Goal: Task Accomplishment & Management: Complete application form

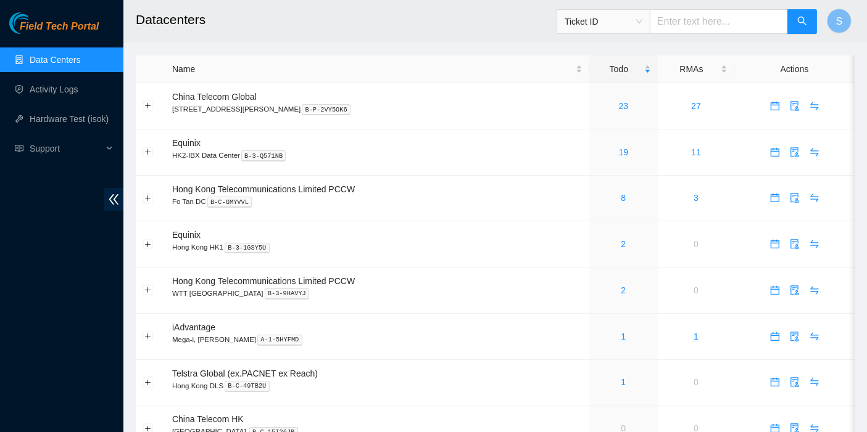
click at [45, 263] on div "Field Tech Portal Data Centers Activity Logs Hardware Test (isok) Support" at bounding box center [61, 222] width 123 height 420
click at [56, 94] on link "Activity Logs" at bounding box center [54, 89] width 49 height 10
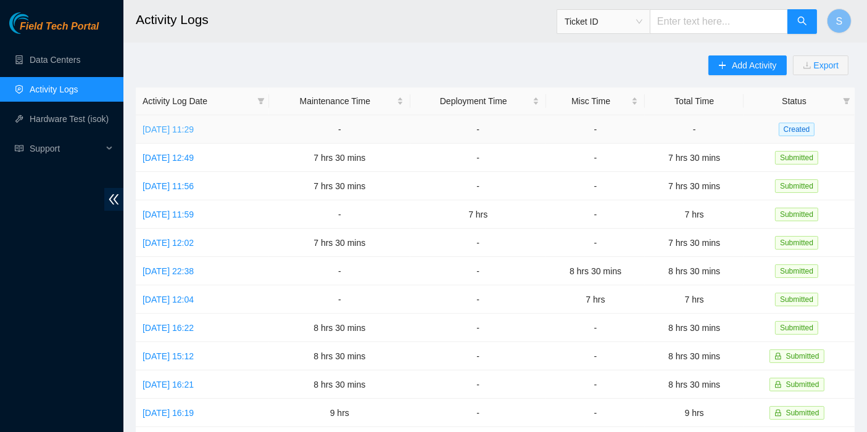
click at [182, 131] on link "[DATE] 11:29" at bounding box center [167, 130] width 51 height 10
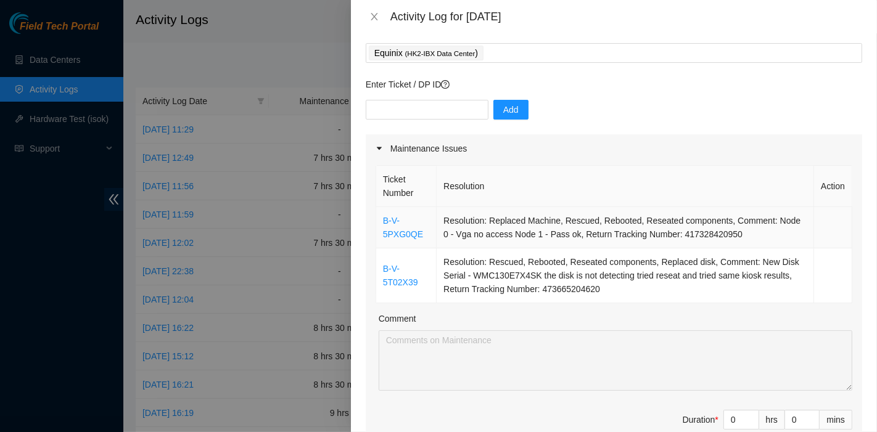
scroll to position [128, 0]
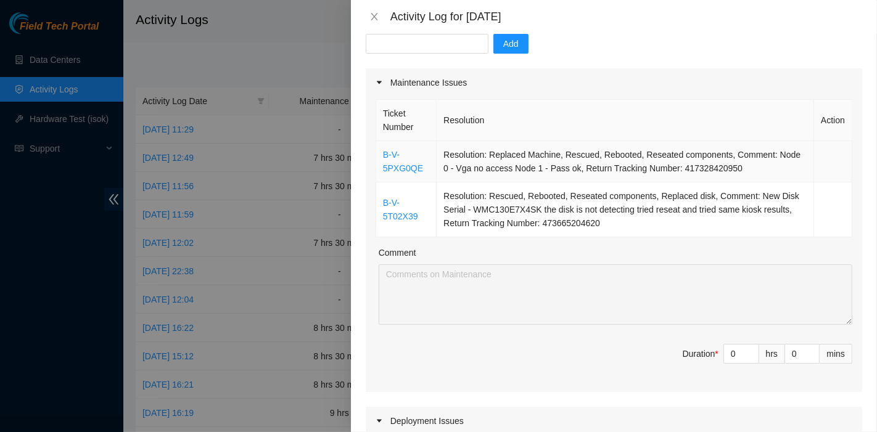
click at [563, 104] on th "Resolution" at bounding box center [625, 120] width 377 height 41
click at [426, 45] on input "text" at bounding box center [427, 44] width 123 height 20
paste input "B-V-5TSEEGY"
type input "B-V-5TSEEGY"
click at [503, 43] on span "Add" at bounding box center [510, 44] width 15 height 14
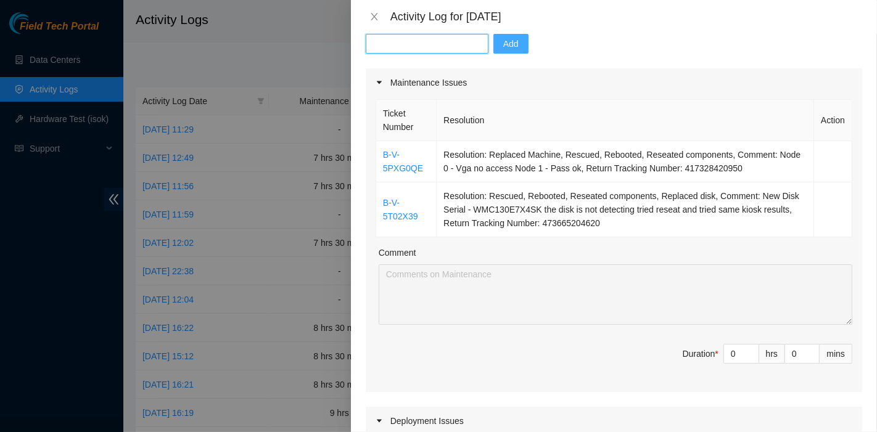
click at [460, 38] on input "text" at bounding box center [427, 44] width 123 height 20
paste input "B-V-5TDIY4O"
type input "B-V-5TDIY4O"
click at [515, 45] on button "Add" at bounding box center [510, 44] width 35 height 20
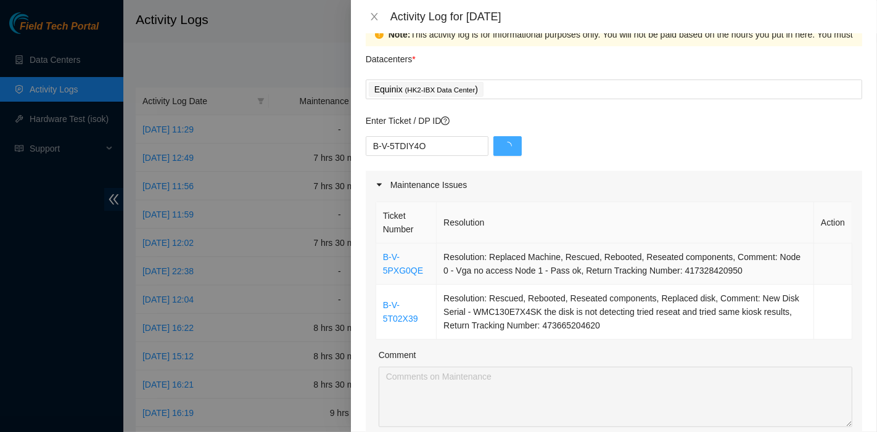
scroll to position [0, 0]
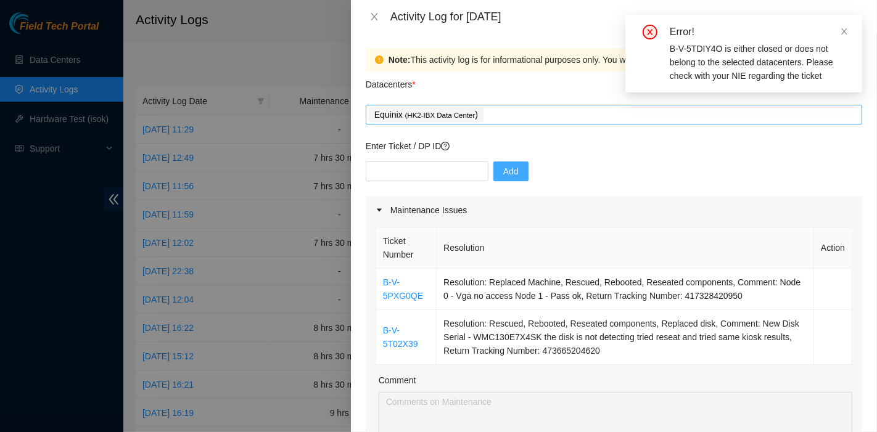
click at [510, 110] on div "Equinix ( HK2-IBX Data Center )" at bounding box center [614, 114] width 490 height 17
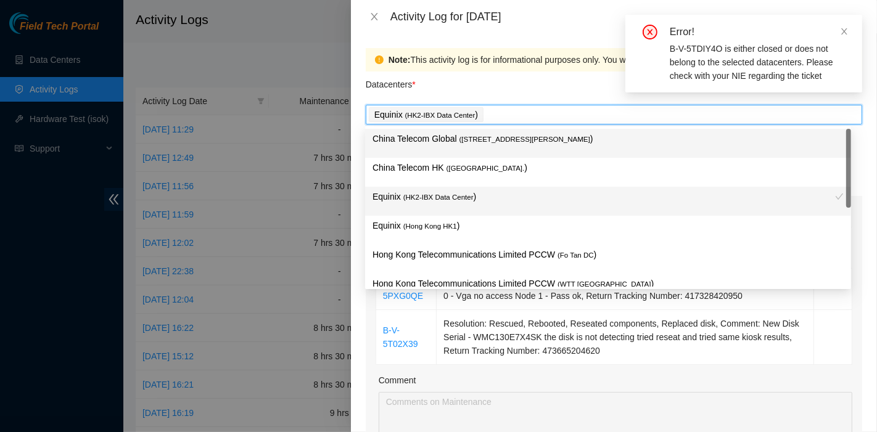
click at [509, 142] on span "( Room B11, 2/F, 18 Chun Yat Street, TKO , Hong Kong" at bounding box center [524, 139] width 131 height 7
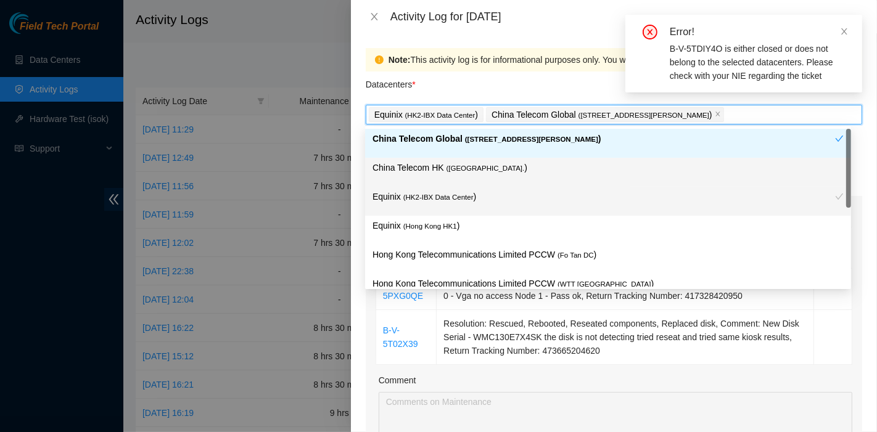
click at [499, 166] on p "China Telecom HK ( Hong Kong. )" at bounding box center [608, 168] width 471 height 14
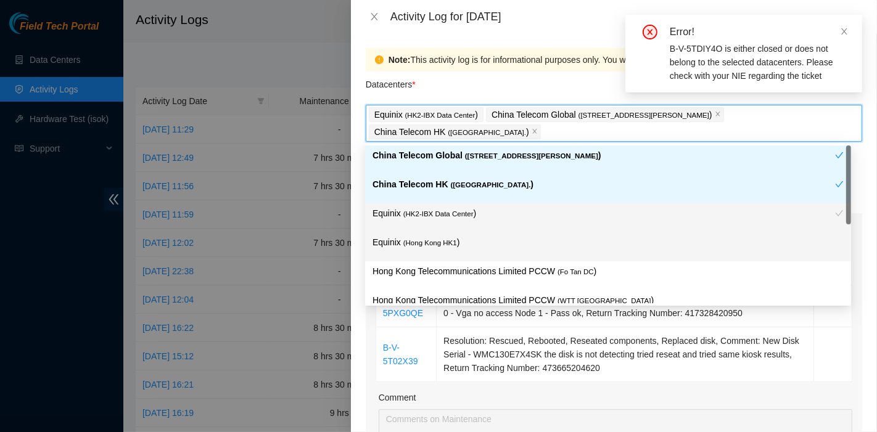
click at [484, 252] on div "Equinix ( Hong Kong HK1 )" at bounding box center [608, 247] width 471 height 23
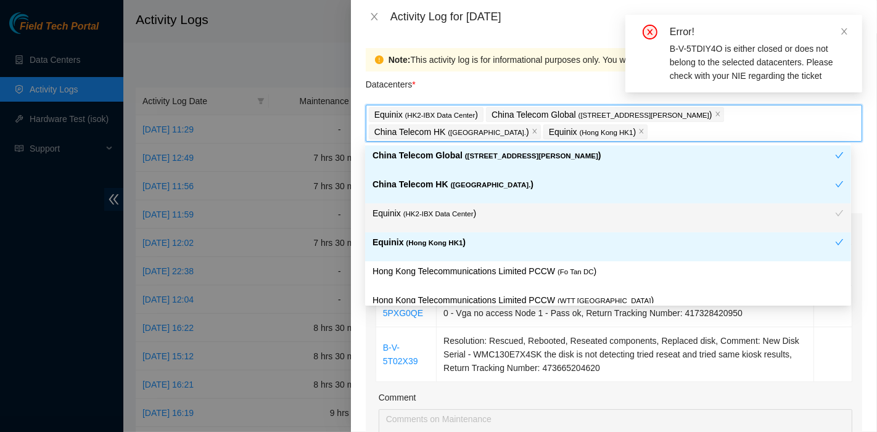
click at [502, 272] on p "Hong Kong Telecommunications Limited PCCW ( Fo Tan DC )" at bounding box center [608, 272] width 471 height 14
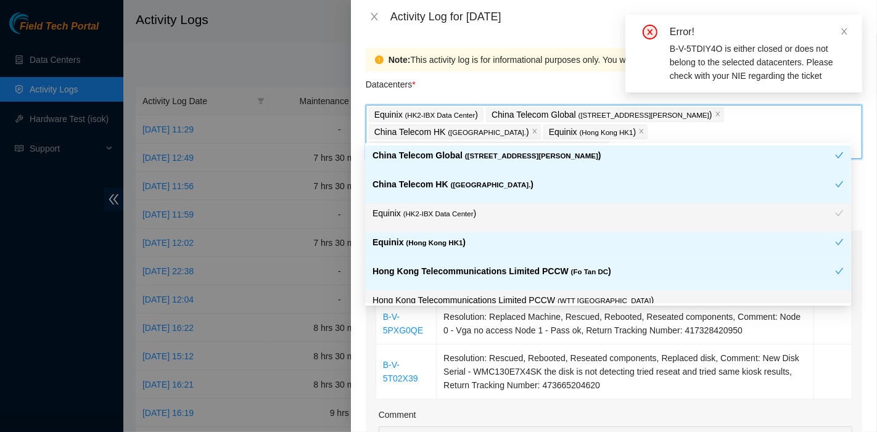
click at [516, 296] on p "Hong Kong Telecommunications Limited PCCW ( WTT DC )" at bounding box center [608, 301] width 471 height 14
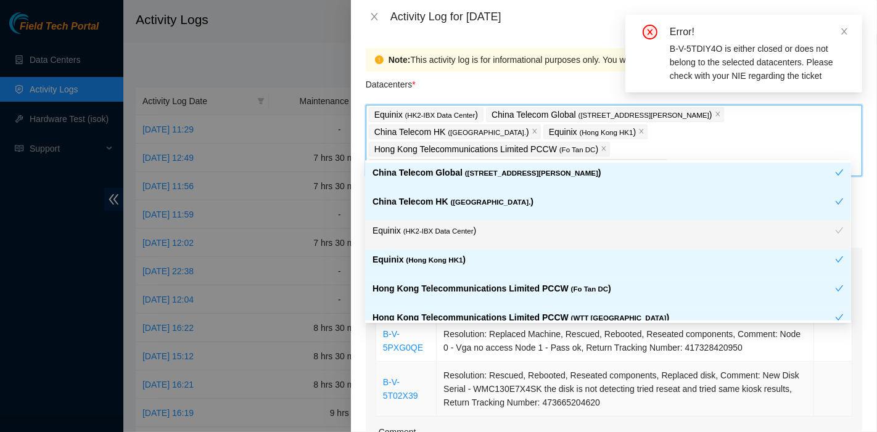
click at [719, 362] on td "Resolution: Rescued, Rebooted, Reseated components, Replaced disk, Comment: New…" at bounding box center [625, 389] width 377 height 55
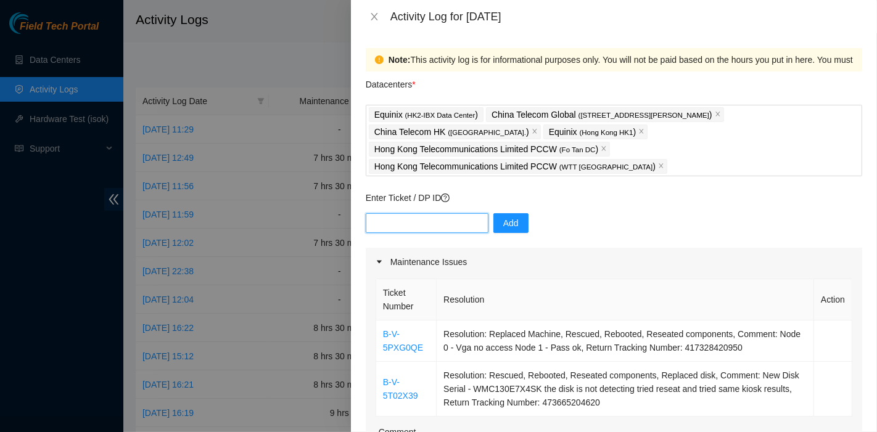
click at [407, 213] on input "text" at bounding box center [427, 223] width 123 height 20
paste input "B-V-5TDIY4O"
click at [477, 213] on input "B-V-5TDIY4O" at bounding box center [427, 223] width 123 height 20
type input "B-V-5TDIY4O"
click at [493, 213] on button "Add" at bounding box center [510, 223] width 35 height 20
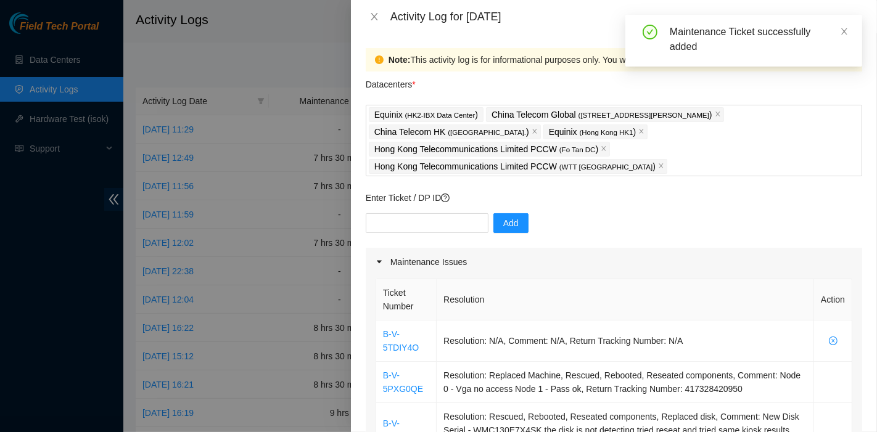
click at [2, 275] on div at bounding box center [438, 216] width 877 height 432
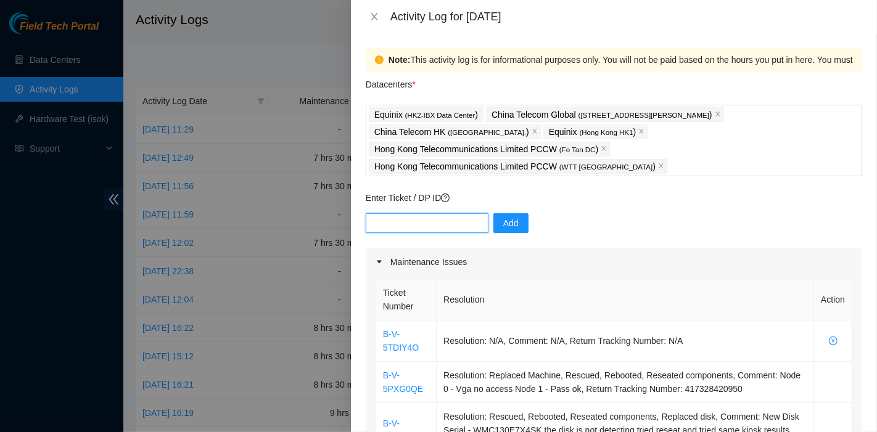
click at [456, 213] on input "text" at bounding box center [427, 223] width 123 height 20
paste input "B-V-5TSEEGY"
type input "B-V-5TSEEGY"
click at [504, 216] on span "Add" at bounding box center [510, 223] width 15 height 14
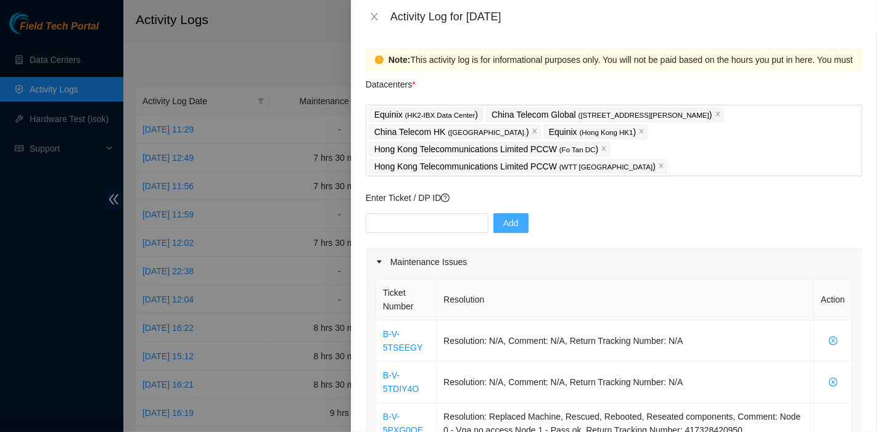
drag, startPoint x: 629, startPoint y: 272, endPoint x: 471, endPoint y: 232, distance: 163.5
click at [629, 279] on th "Resolution" at bounding box center [625, 299] width 377 height 41
click at [431, 215] on div at bounding box center [427, 223] width 123 height 20
paste input "B-V-5T6R8GG"
type input "B-V-5T6R8GG"
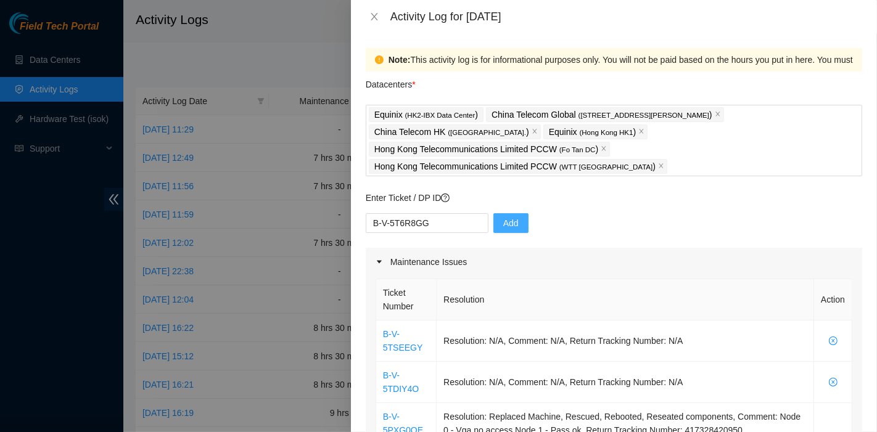
click at [509, 216] on span "Add" at bounding box center [510, 223] width 15 height 14
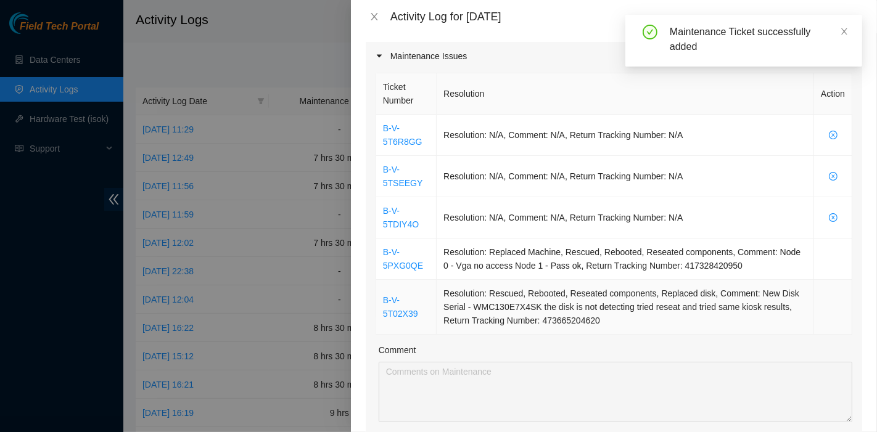
scroll to position [206, 0]
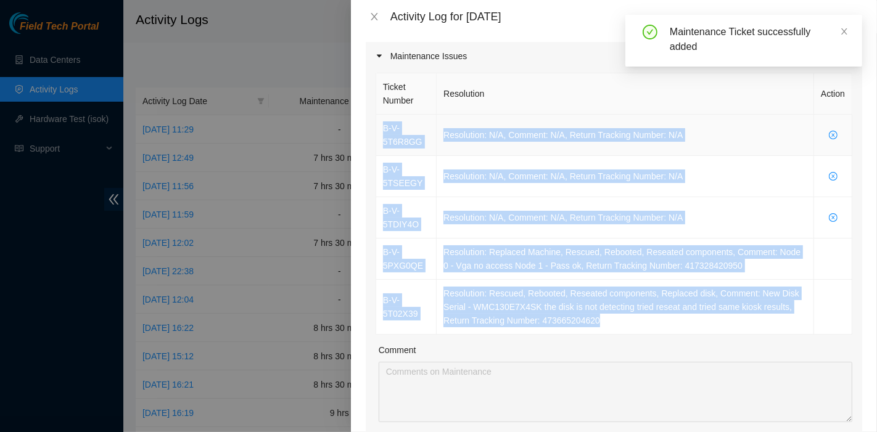
drag, startPoint x: 574, startPoint y: 291, endPoint x: 382, endPoint y: 115, distance: 259.7
click at [382, 115] on tbody "B-V-5T6R8GG Resolution: N/A, Comment: N/A, Return Tracking Number: N/A B-V-5TSE…" at bounding box center [614, 225] width 476 height 220
copy tbody "B-V-5T6R8GG Resolution: N/A, Comment: N/A, Return Tracking Number: N/A B-V-5TSE…"
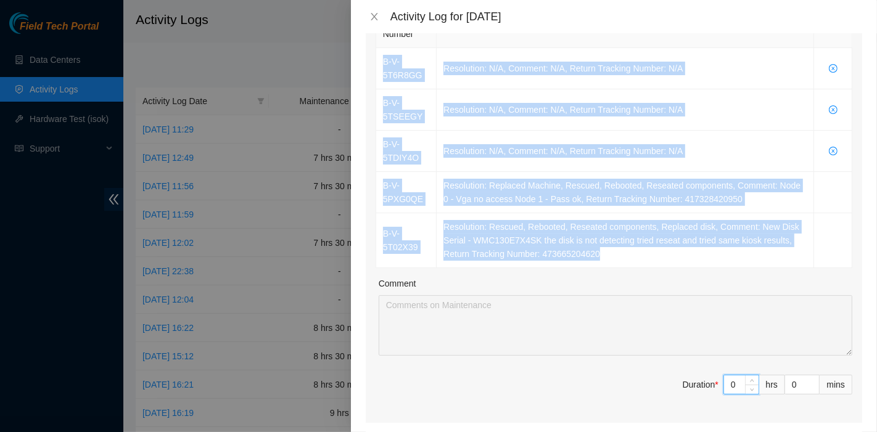
scroll to position [273, 0]
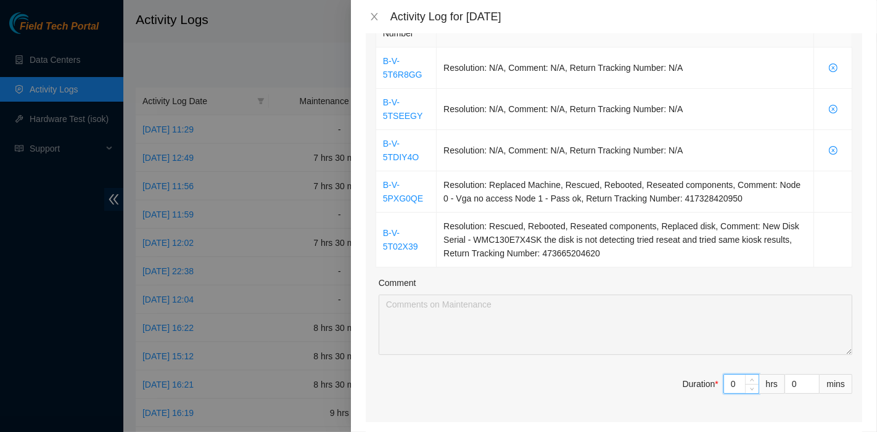
drag, startPoint x: 726, startPoint y: 368, endPoint x: 681, endPoint y: 364, distance: 44.6
click at [681, 374] on span "Duration * 0 hrs 0 mins" at bounding box center [614, 391] width 477 height 35
type input "7"
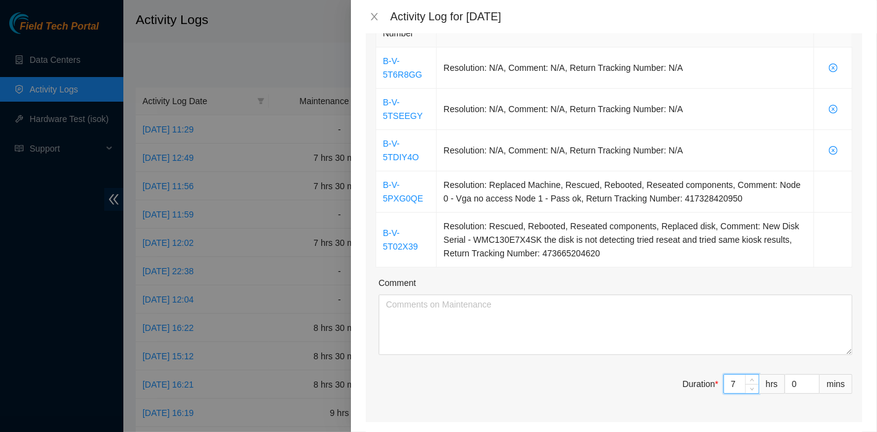
type input "7"
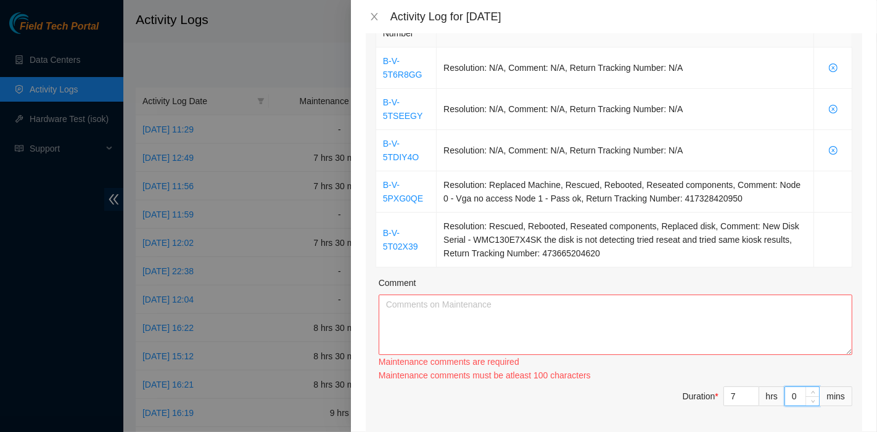
type input "3"
type input "39"
type input "3"
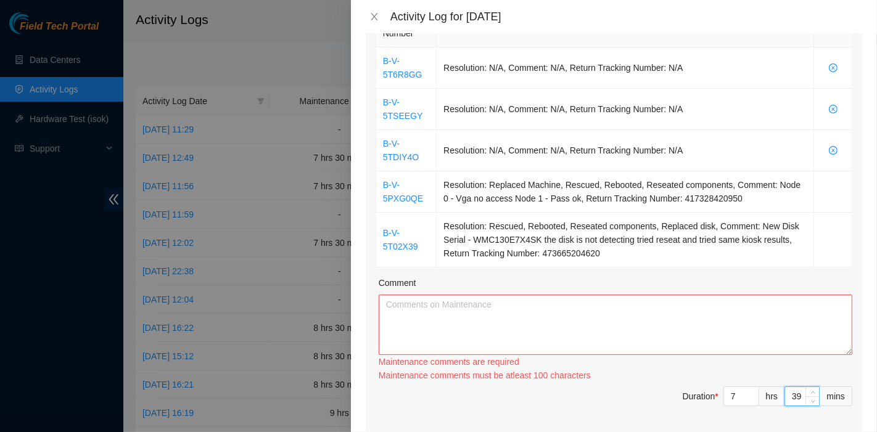
type input "3"
type input "30"
click at [427, 295] on textarea "Comment" at bounding box center [616, 325] width 474 height 60
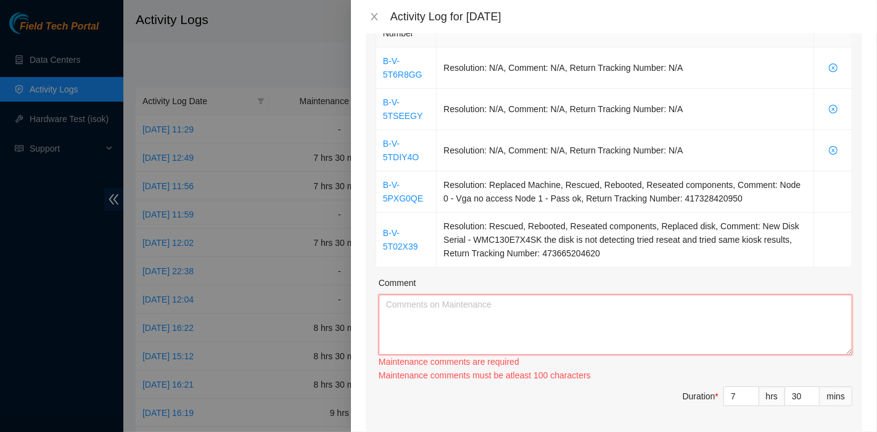
paste textarea "B-V-5T6R8GG Resolution: N/A, Comment: N/A, Return Tracking Number: N/A B-V-5TSE…"
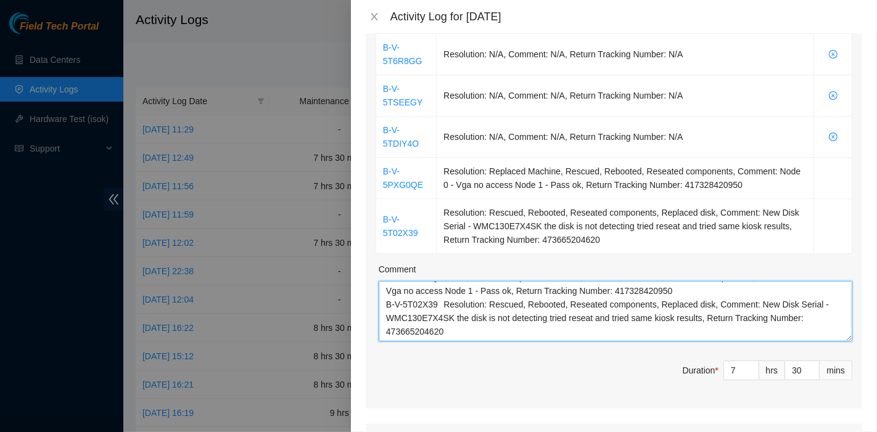
scroll to position [290, 0]
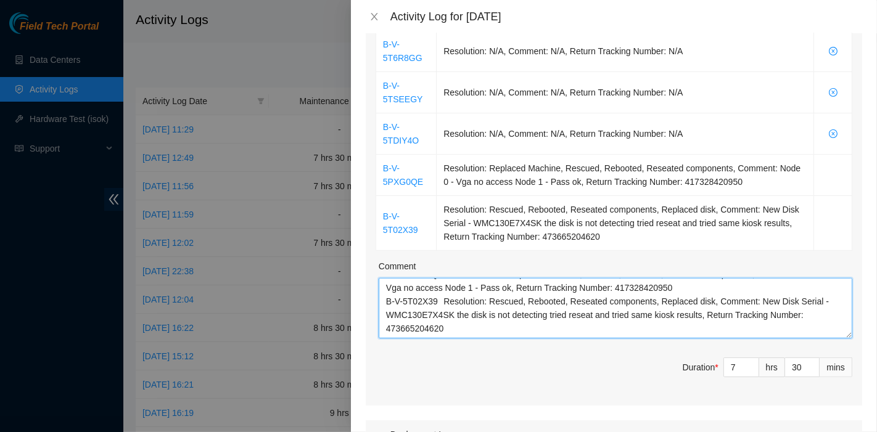
click at [567, 295] on textarea "B-V-5T6R8GG Resolution: N/A, Comment: N/A, Return Tracking Number: N/A B-V-5TSE…" at bounding box center [616, 308] width 474 height 60
click at [529, 316] on textarea "B-V-5T6R8GG Resolution: N/A, Comment: N/A, Return Tracking Number: N/A B-V-5TSE…" at bounding box center [616, 308] width 474 height 60
paste textarea "B-V-5QRD4I9 Resolution: Reseated components, Rebooted, Rescued, Comment: pass o…"
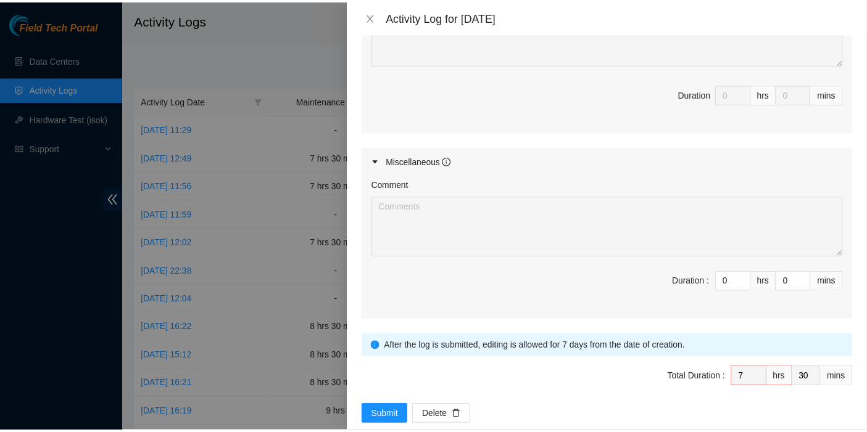
scroll to position [821, 0]
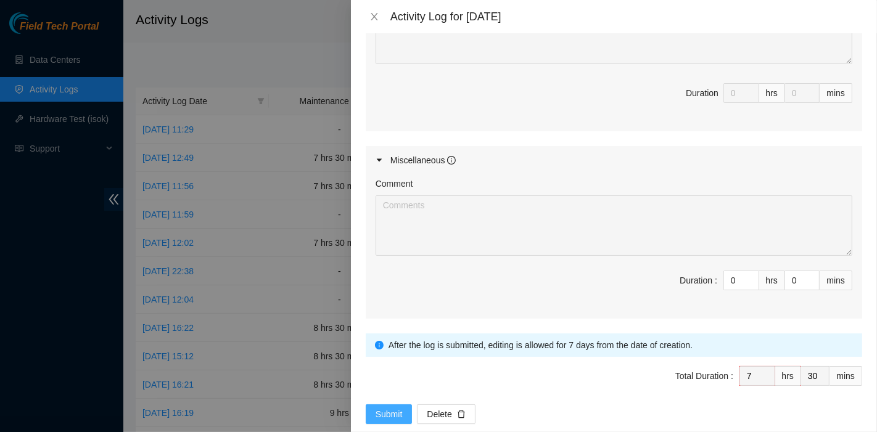
type textarea "B-V-5T6R8GG Resolution: N/A, Comment: N/A, Return Tracking Number: N/A B-V-5TSE…"
click at [378, 408] on span "Submit" at bounding box center [389, 415] width 27 height 14
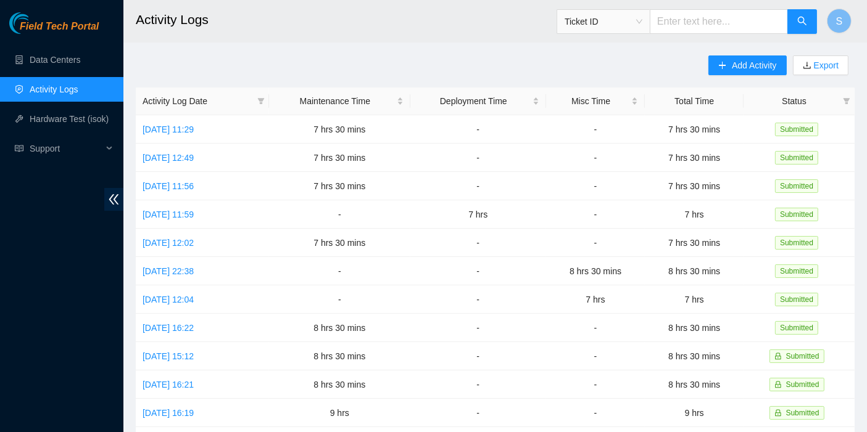
click at [0, 319] on div "Field Tech Portal Data Centers Activity Logs Hardware Test (isok) Support" at bounding box center [61, 222] width 123 height 420
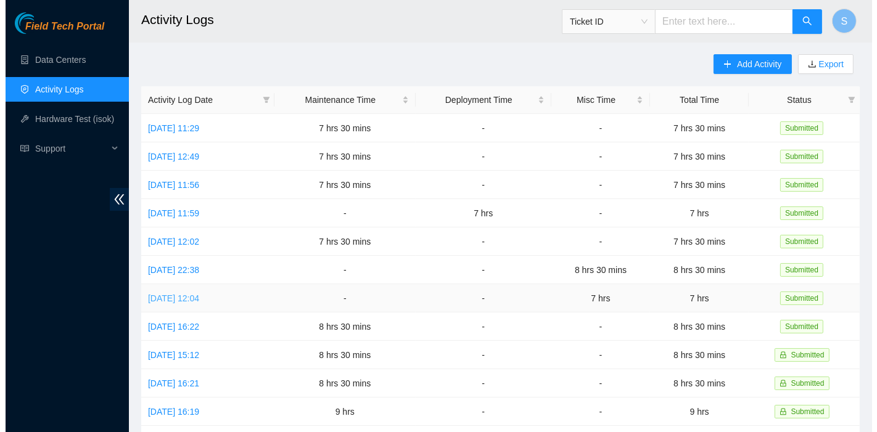
scroll to position [0, 0]
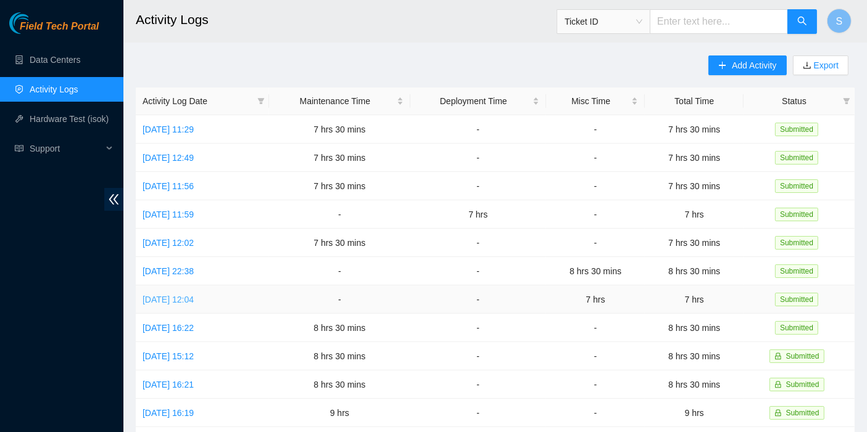
click at [194, 297] on link "[DATE] 12:04" at bounding box center [167, 300] width 51 height 10
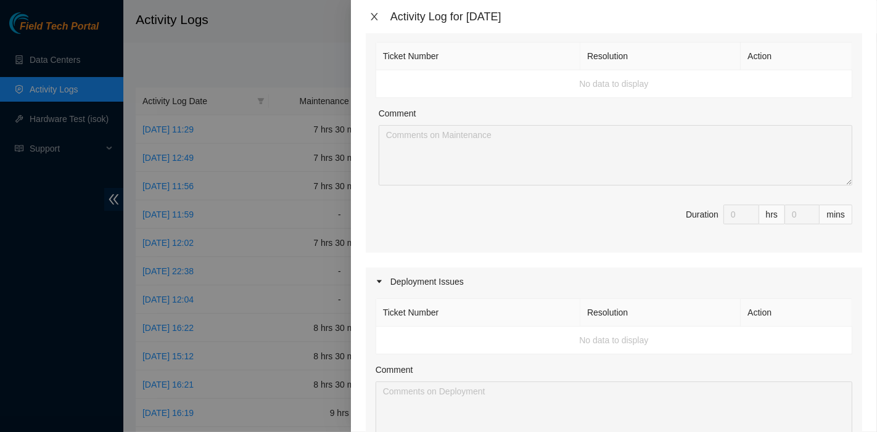
scroll to position [202, 0]
click at [373, 20] on icon "close" at bounding box center [374, 17] width 10 height 10
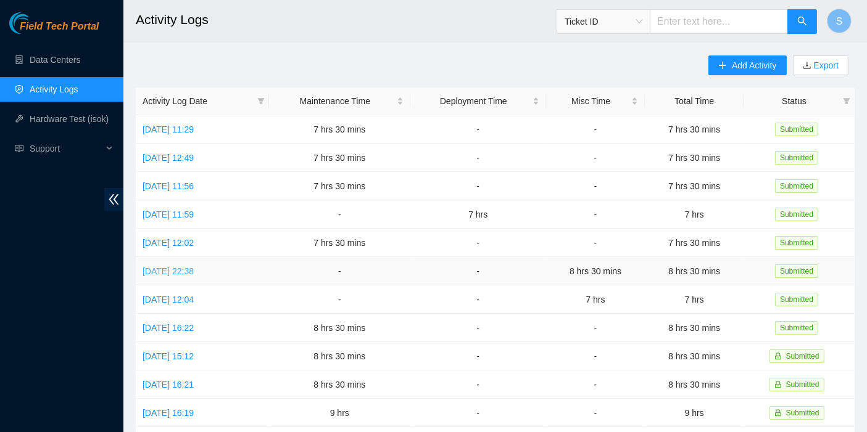
click at [182, 266] on link "[DATE] 22:38" at bounding box center [167, 271] width 51 height 10
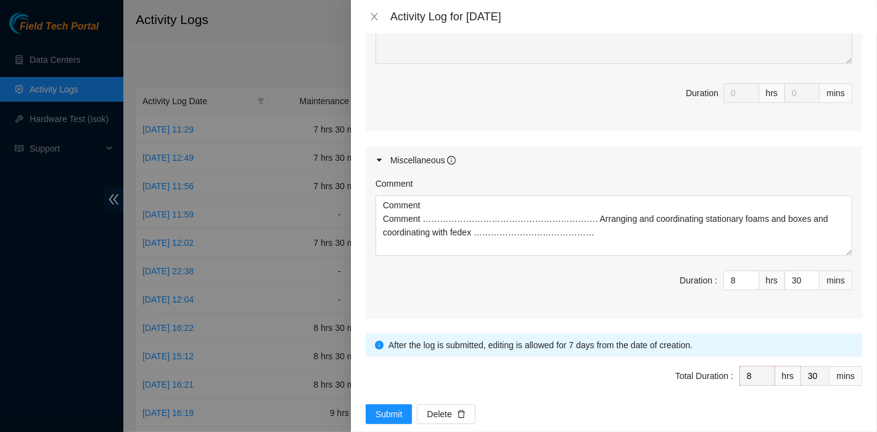
scroll to position [617, 0]
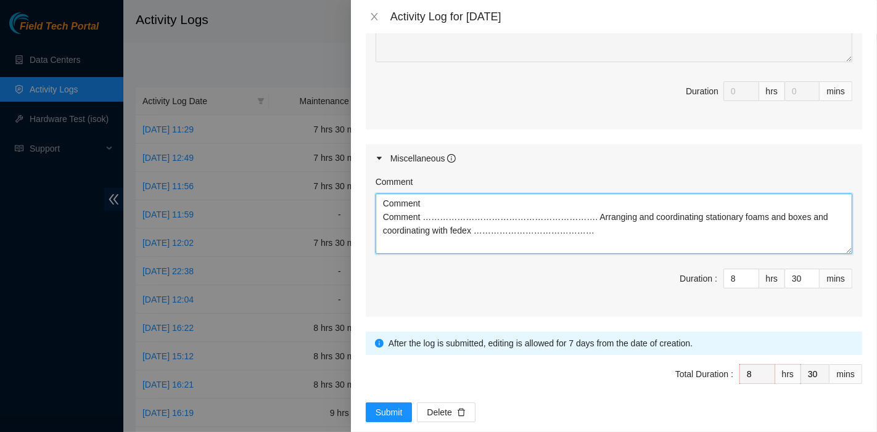
drag, startPoint x: 564, startPoint y: 234, endPoint x: 128, endPoint y: 150, distance: 444.6
click at [128, 150] on div "Activity Log for 19-08-2025 Note: This activity log is for informational purpos…" at bounding box center [438, 216] width 877 height 432
click at [477, 233] on textarea "Comment Comment ……………………………………………………. Arranging and coordinating stationary foa…" at bounding box center [614, 224] width 477 height 60
drag, startPoint x: 556, startPoint y: 235, endPoint x: 297, endPoint y: 217, distance: 259.6
click at [297, 217] on div "Activity Log for 19-08-2025 Note: This activity log is for informational purpos…" at bounding box center [438, 216] width 877 height 432
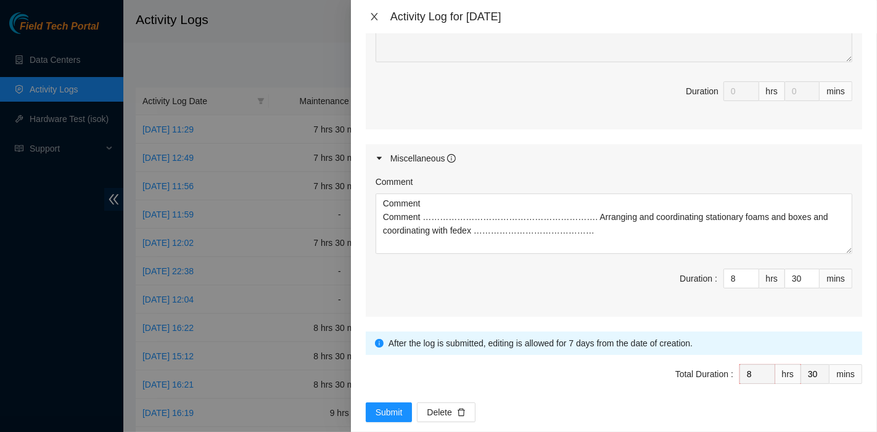
click at [374, 13] on icon "close" at bounding box center [374, 17] width 10 height 10
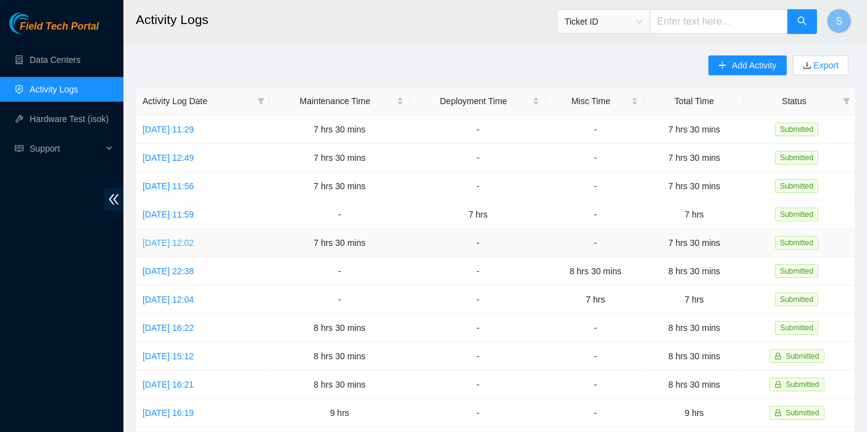
click at [179, 238] on link "[DATE] 12:02" at bounding box center [167, 243] width 51 height 10
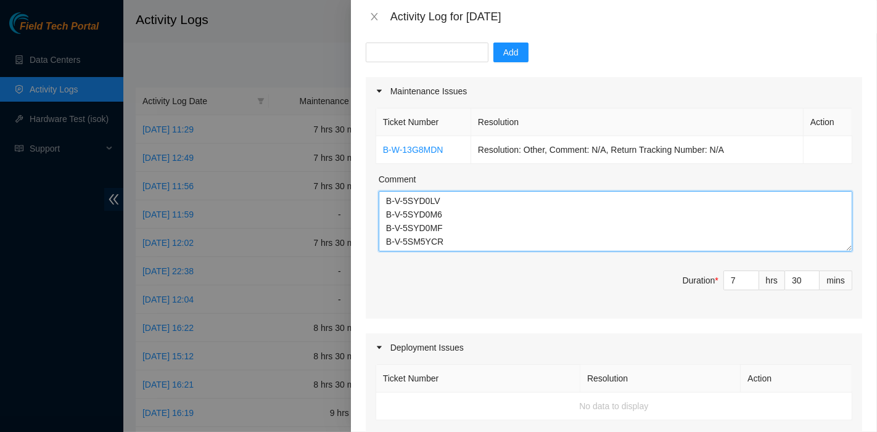
scroll to position [137, 0]
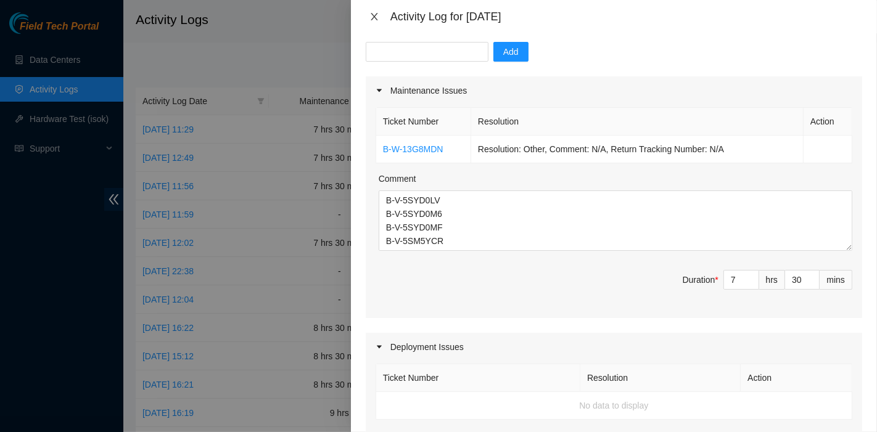
click at [381, 17] on button "Close" at bounding box center [374, 17] width 17 height 12
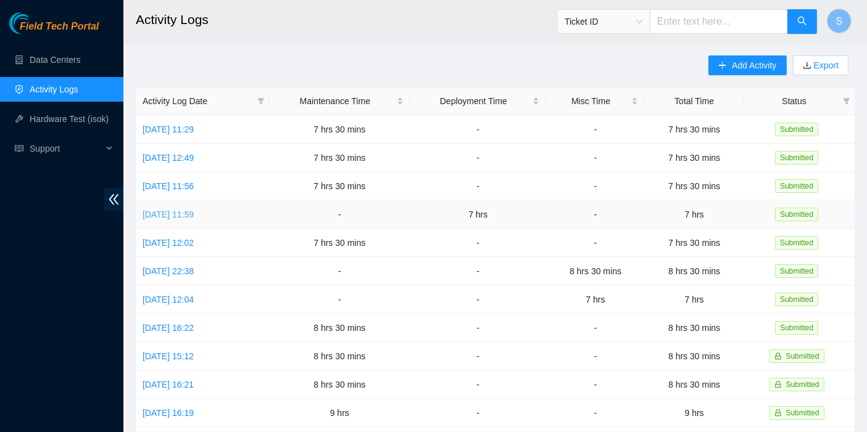
click at [169, 212] on link "[DATE] 11:59" at bounding box center [167, 215] width 51 height 10
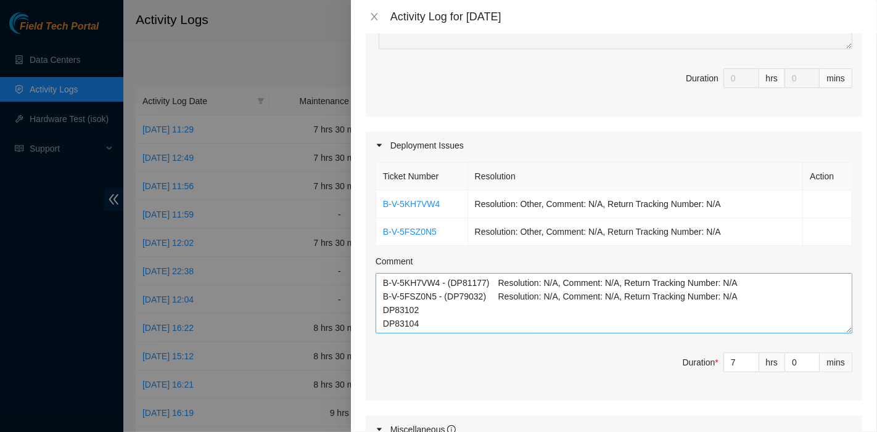
scroll to position [342, 0]
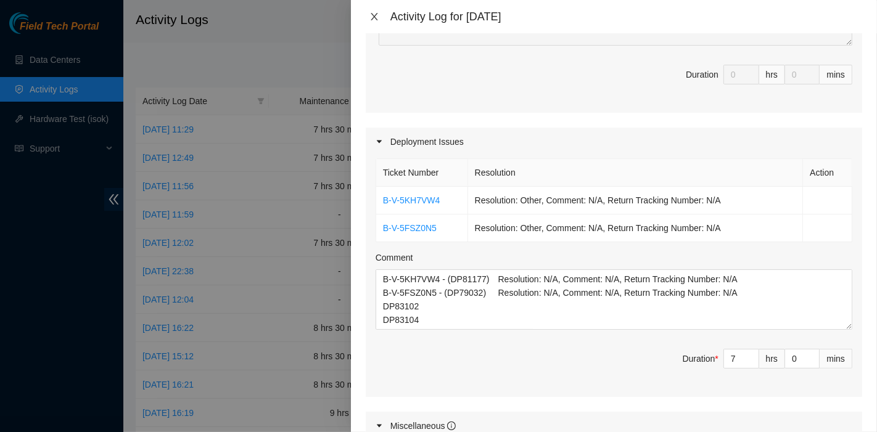
click at [370, 12] on icon "close" at bounding box center [374, 17] width 10 height 10
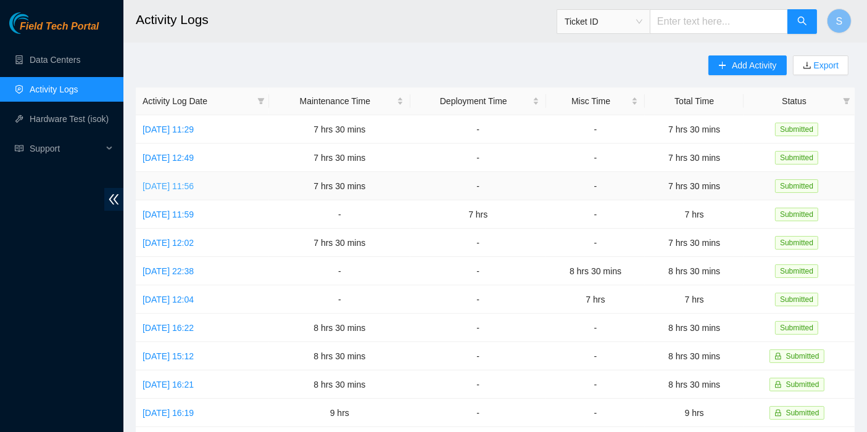
click at [179, 181] on link "[DATE] 11:56" at bounding box center [167, 186] width 51 height 10
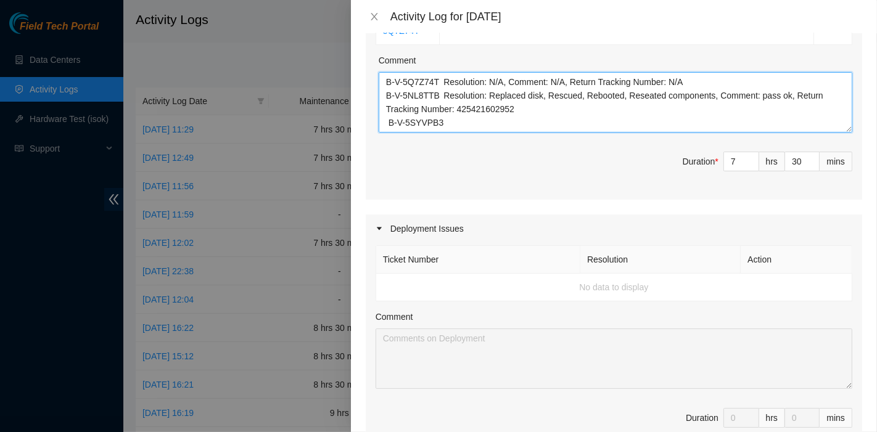
scroll to position [342, 0]
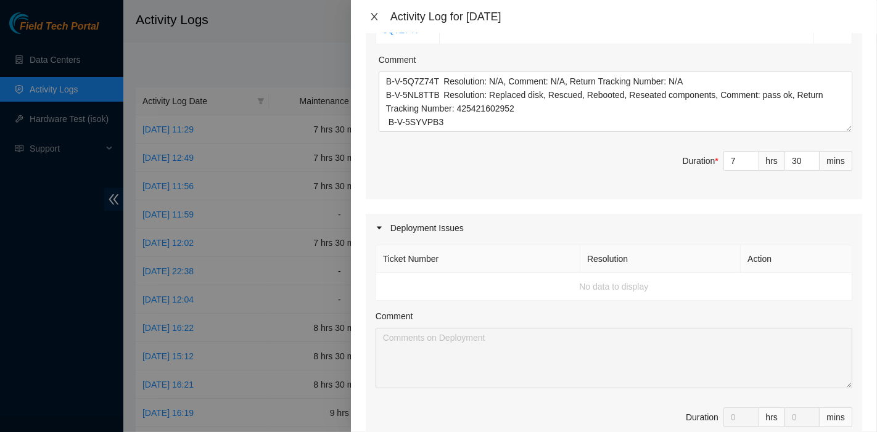
click at [378, 17] on icon "close" at bounding box center [374, 17] width 10 height 10
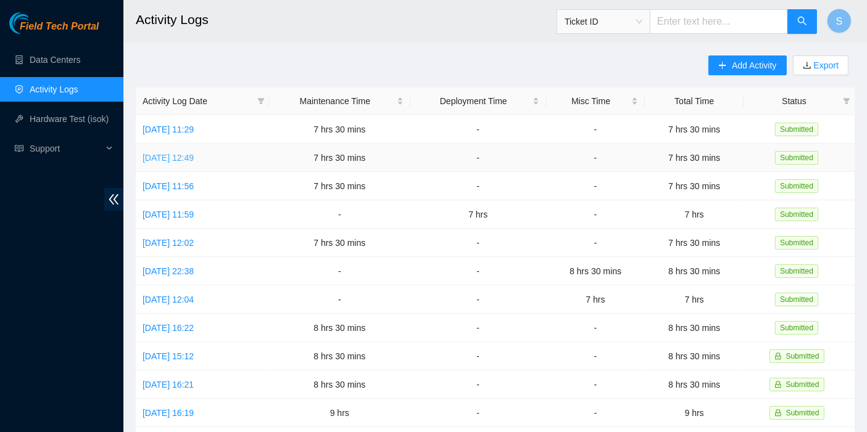
click at [177, 157] on link "[DATE] 12:49" at bounding box center [167, 158] width 51 height 10
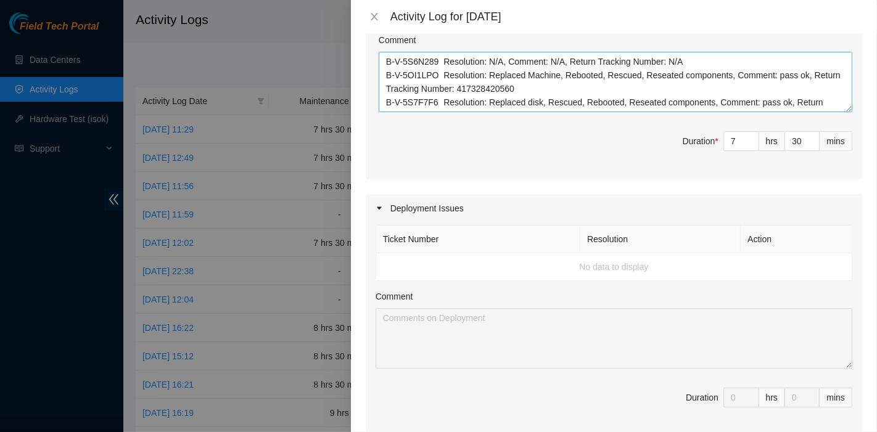
scroll to position [411, 0]
click at [379, 15] on icon "close" at bounding box center [374, 17] width 10 height 10
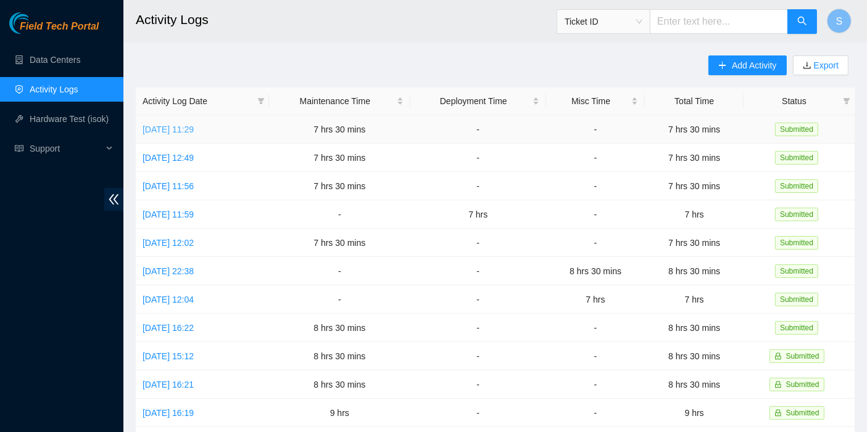
click at [194, 133] on link "[DATE] 11:29" at bounding box center [167, 130] width 51 height 10
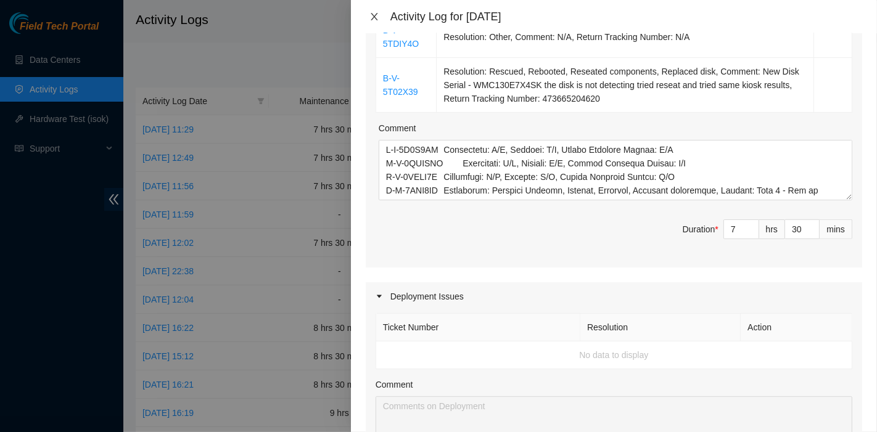
click at [376, 13] on icon "close" at bounding box center [374, 17] width 10 height 10
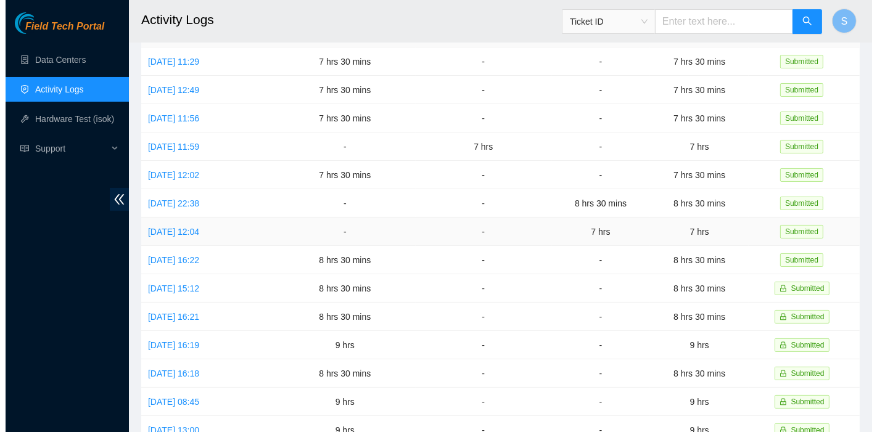
scroll to position [68, 0]
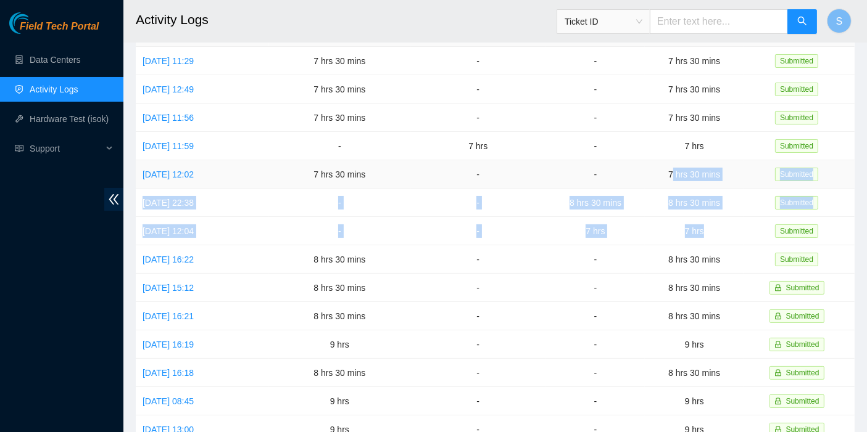
drag, startPoint x: 723, startPoint y: 227, endPoint x: 679, endPoint y: 167, distance: 75.0
click at [679, 167] on tbody "Sun, 24 Aug 2025 11:29 7 hrs 30 mins - - 7 hrs 30 mins Submitted Sat, 23 Aug 20…" at bounding box center [495, 330] width 718 height 567
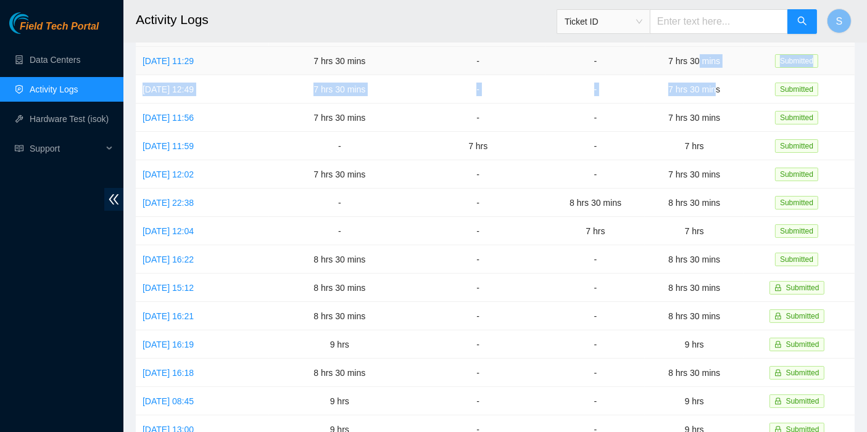
drag, startPoint x: 710, startPoint y: 73, endPoint x: 694, endPoint y: 62, distance: 19.2
click at [704, 68] on tbody "Sun, 24 Aug 2025 11:29 7 hrs 30 mins - - 7 hrs 30 mins Submitted Sat, 23 Aug 20…" at bounding box center [495, 330] width 718 height 567
click at [685, 59] on td "7 hrs 30 mins" at bounding box center [693, 61] width 99 height 28
click at [190, 114] on link "[DATE] 11:56" at bounding box center [167, 118] width 51 height 10
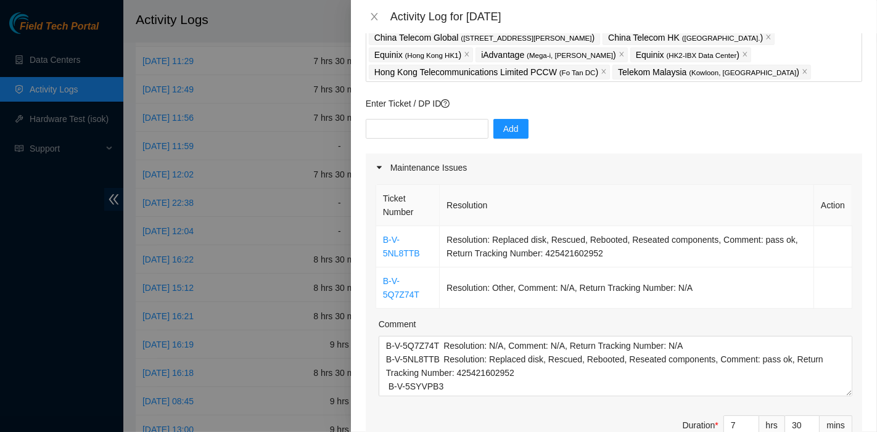
scroll to position [77, 0]
click at [696, 177] on div "Maintenance Issues" at bounding box center [614, 168] width 496 height 28
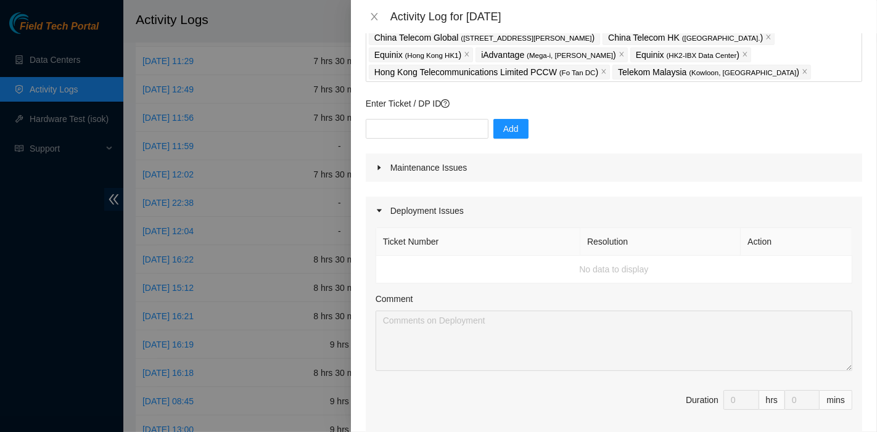
click at [455, 116] on div "Enter Ticket / DP ID Add" at bounding box center [614, 125] width 496 height 57
click at [452, 131] on input "text" at bounding box center [427, 129] width 123 height 20
paste input "DP81177"
click at [481, 130] on div "DP81177 Add" at bounding box center [614, 136] width 496 height 35
type input "DP81177"
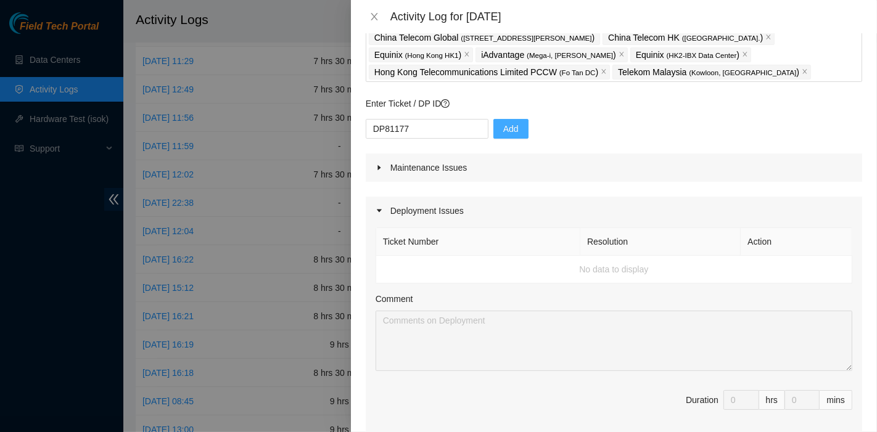
click at [503, 133] on span "Add" at bounding box center [510, 129] width 15 height 14
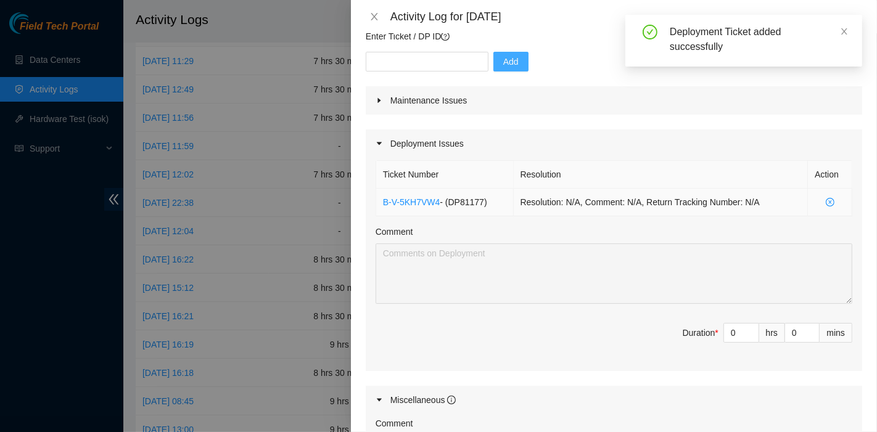
scroll to position [145, 0]
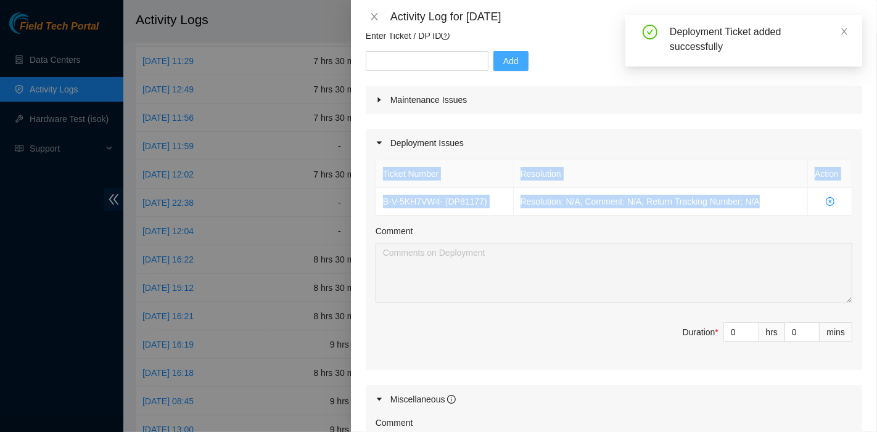
drag, startPoint x: 771, startPoint y: 199, endPoint x: 377, endPoint y: 184, distance: 394.4
click at [377, 184] on table "Ticket Number Resolution Action B-V-5KH7VW4 - ( DP81177 ) Resolution: N/A, Comm…" at bounding box center [614, 188] width 476 height 56
copy table "Ticket Number Resolution Action B-V-5KH7VW4 - ( DP81177 ) Resolution: N/A, Comm…"
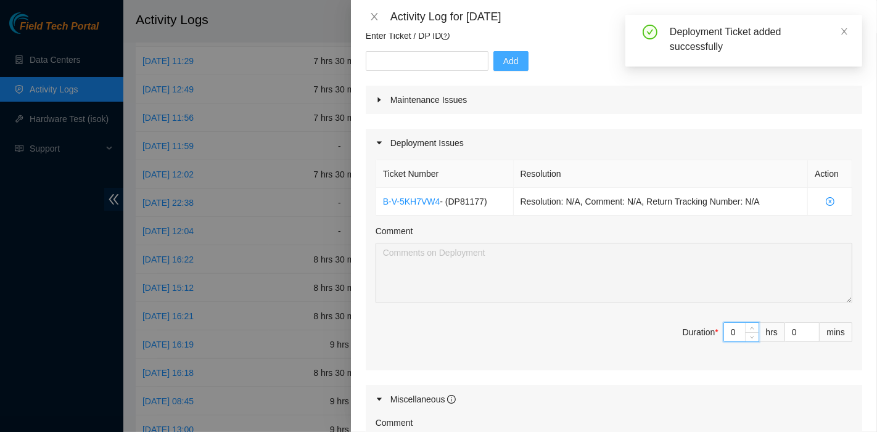
drag, startPoint x: 729, startPoint y: 325, endPoint x: 715, endPoint y: 325, distance: 14.2
click at [724, 325] on input "0" at bounding box center [741, 332] width 35 height 19
type input "4"
type input "11"
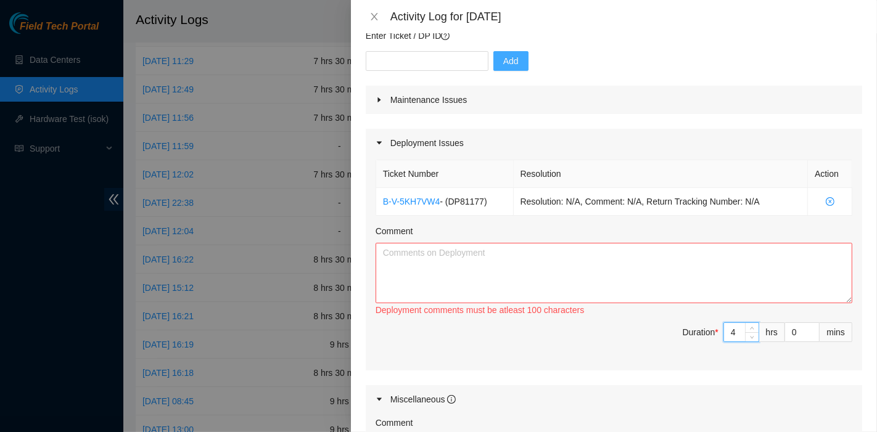
type input "4"
click at [624, 276] on textarea "Comment" at bounding box center [614, 273] width 477 height 60
paste textarea "Ticket Number Resolution Action B-V-5KH7VW4 - (DP81177) Resolution: N/A, Commen…"
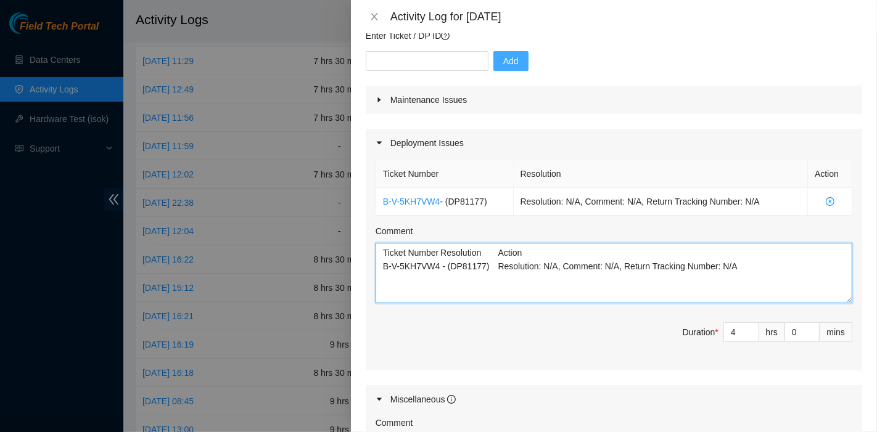
click at [740, 284] on textarea "Ticket Number Resolution Action B-V-5KH7VW4 - (DP81177) Resolution: N/A, Commen…" at bounding box center [614, 273] width 477 height 60
paste textarea "DP83102 DP83104 DP80469 DP76877 DP83429 - DP83430 DP81177 DP79032 DP78580 DP811…"
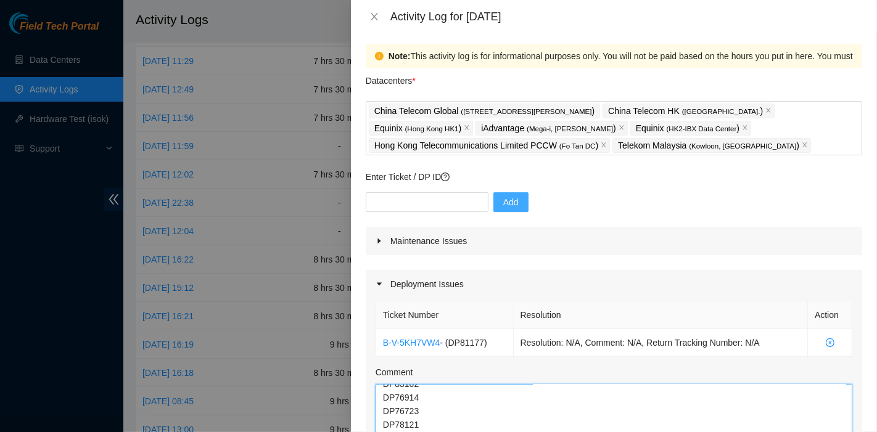
scroll to position [0, 0]
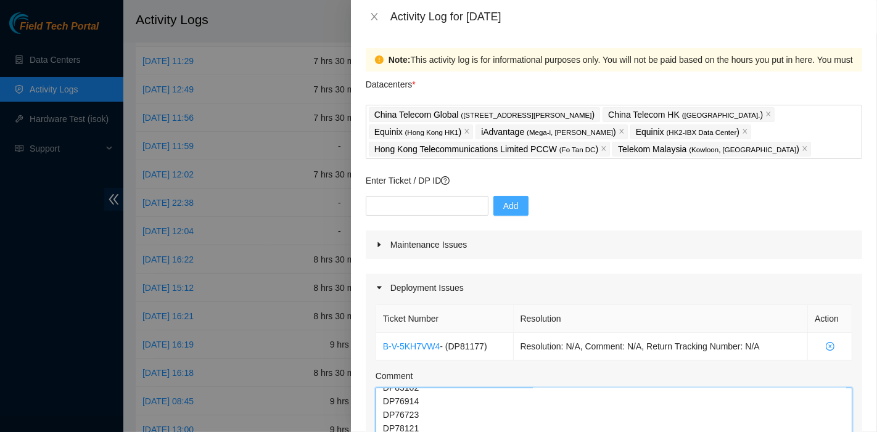
type textarea "Ticket Number Resolution Action B-V-5KH7VW4 - (DP81177) Resolution: N/A, Commen…"
drag, startPoint x: 474, startPoint y: 250, endPoint x: 481, endPoint y: 256, distance: 9.3
click at [474, 250] on div "Maintenance Issues" at bounding box center [614, 245] width 496 height 28
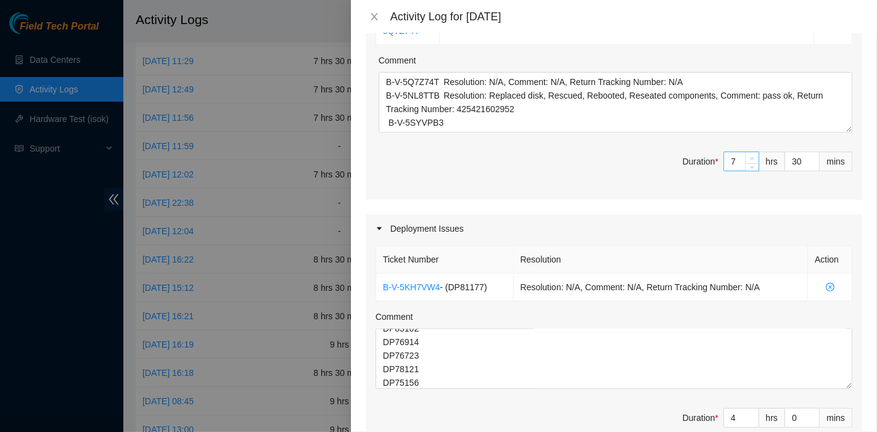
scroll to position [342, 0]
drag, startPoint x: 728, startPoint y: 155, endPoint x: 669, endPoint y: 154, distance: 58.6
click at [669, 154] on span "Duration * 7 hrs 30 mins" at bounding box center [614, 168] width 477 height 35
type input "6"
type input "10"
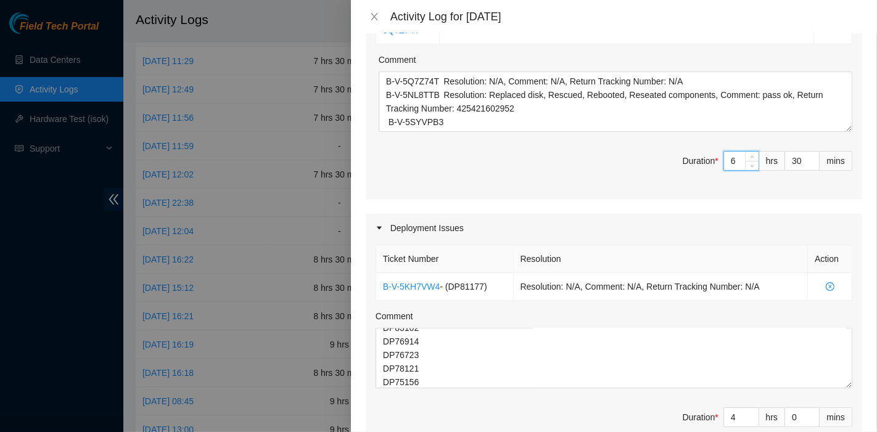
type input "4"
type input "8"
type input "4"
type input "5"
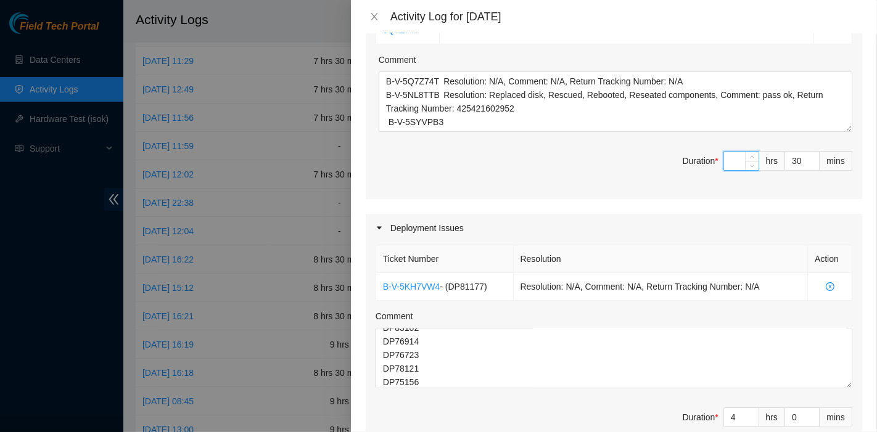
type input "9"
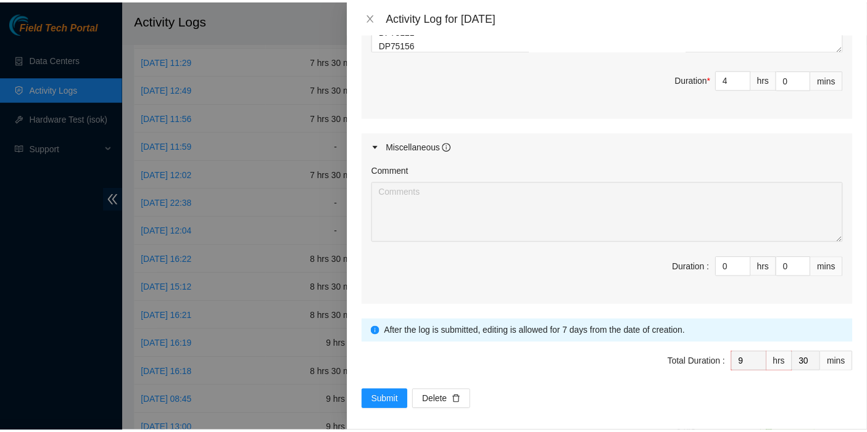
scroll to position [683, 0]
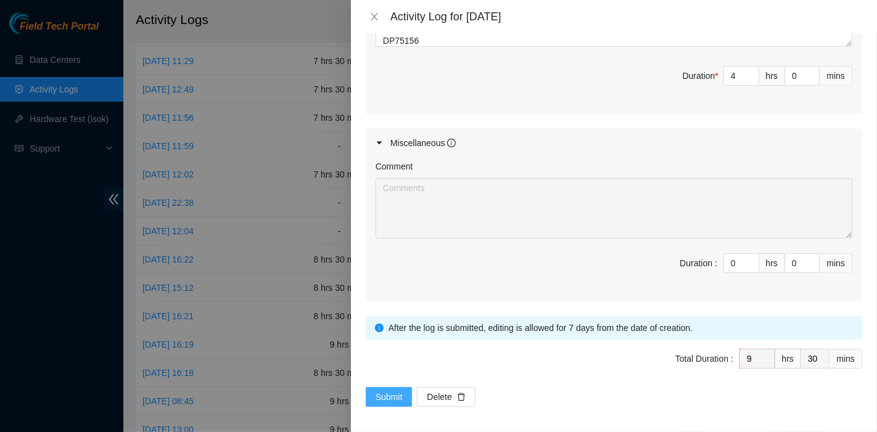
type input "5"
click at [398, 390] on span "Submit" at bounding box center [389, 397] width 27 height 14
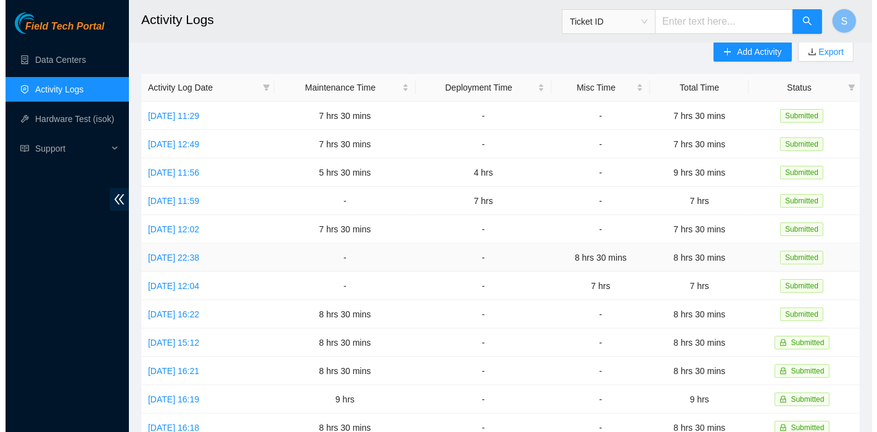
scroll to position [0, 0]
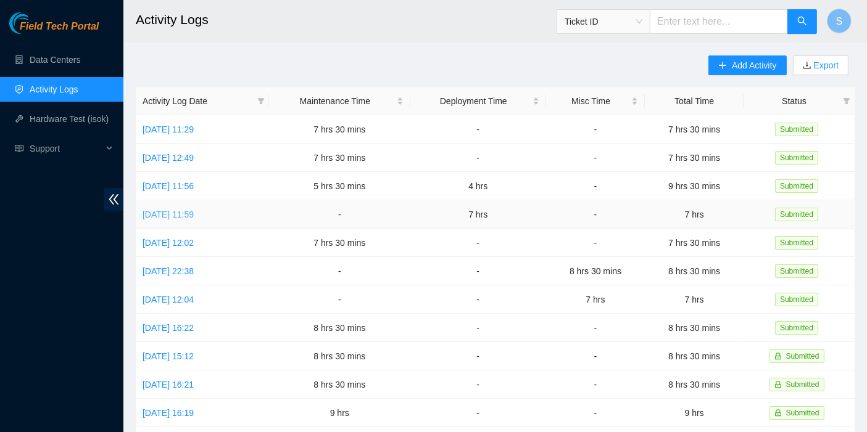
click at [175, 212] on link "[DATE] 11:59" at bounding box center [167, 215] width 51 height 10
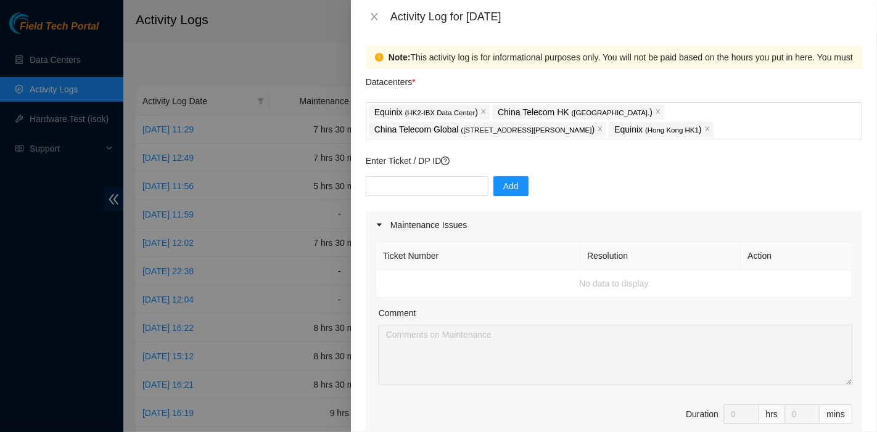
scroll to position [2, 0]
drag, startPoint x: 610, startPoint y: 208, endPoint x: 494, endPoint y: 202, distance: 116.1
click at [610, 207] on div "Add" at bounding box center [614, 194] width 496 height 35
click at [634, 106] on div "Equinix ( HK2-IBX Data Center ) China Telecom HK ( Hong Kong. ) China Telecom G…" at bounding box center [614, 121] width 490 height 35
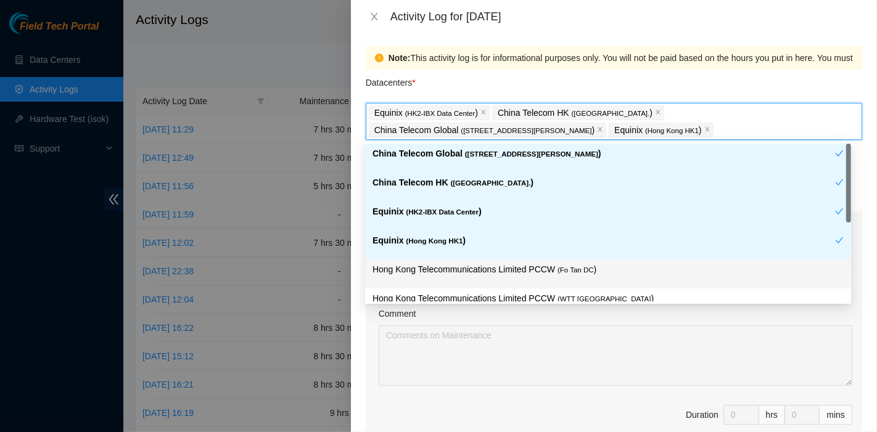
click at [482, 275] on p "Hong Kong Telecommunications Limited PCCW ( Fo Tan DC )" at bounding box center [608, 270] width 471 height 14
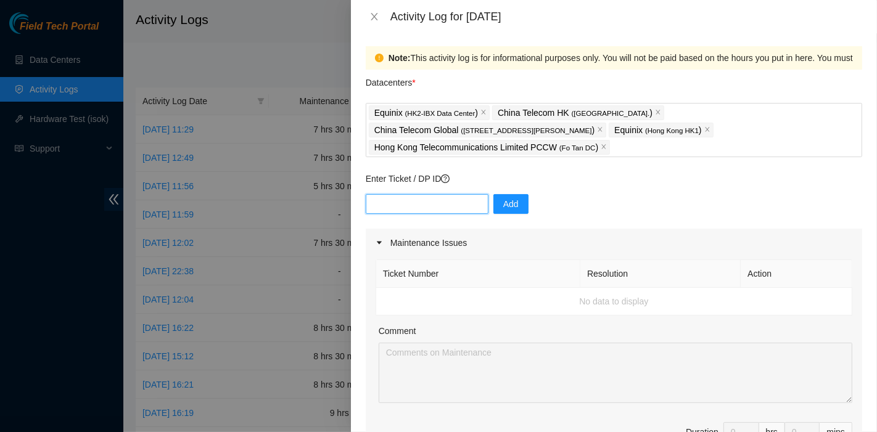
click at [408, 208] on input "text" at bounding box center [427, 204] width 123 height 20
type input "dp81177"
click at [514, 202] on button "Add" at bounding box center [510, 204] width 35 height 20
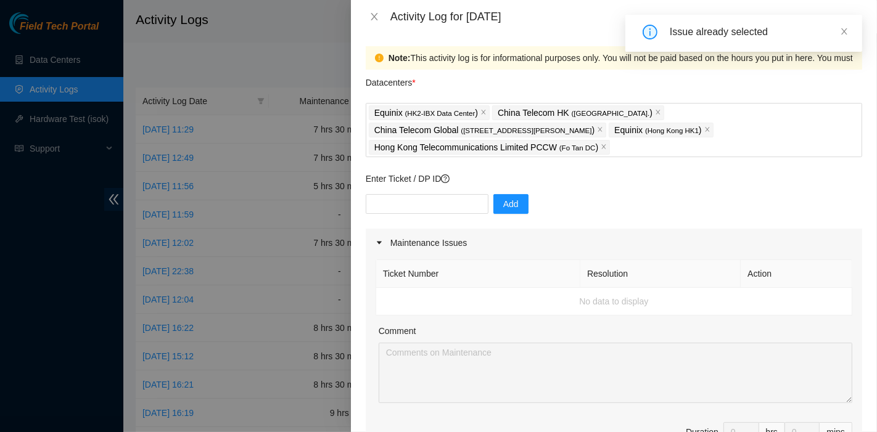
click at [513, 315] on div "Ticket Number Resolution Action No data to display Comment Duration 0 hrs 0 mins" at bounding box center [614, 363] width 496 height 213
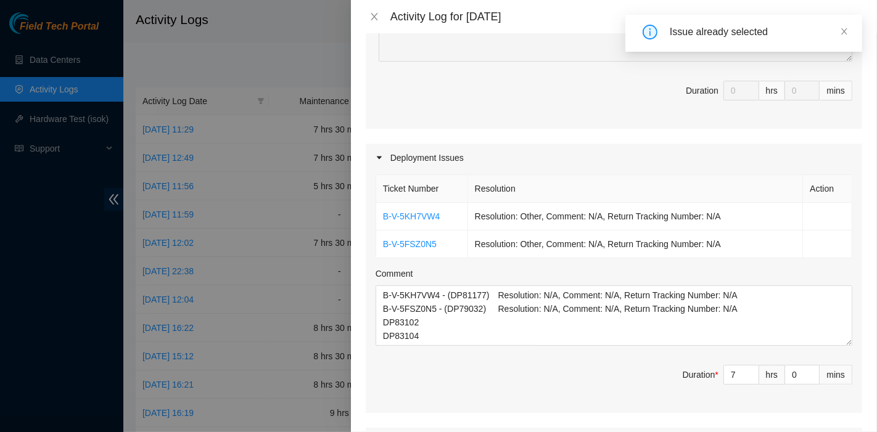
scroll to position [344, 0]
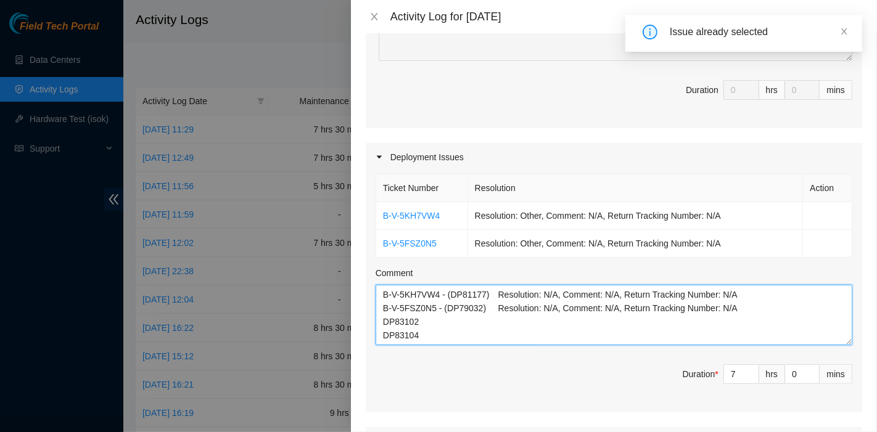
click at [484, 336] on textarea "B-V-5KH7VW4 - (DP81177) Resolution: N/A, Comment: N/A, Return Tracking Number: …" at bounding box center [614, 315] width 477 height 60
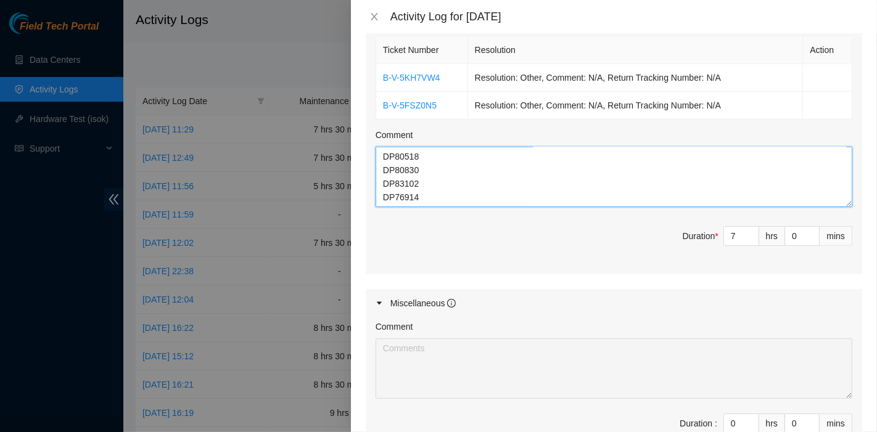
scroll to position [482, 0]
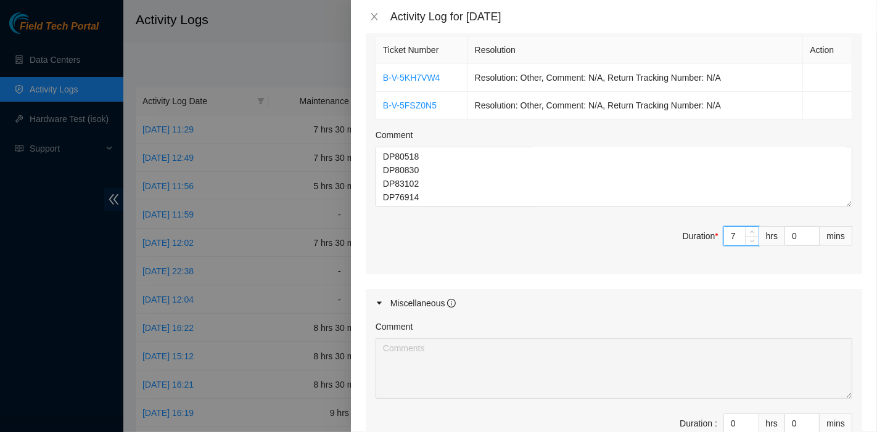
drag, startPoint x: 725, startPoint y: 229, endPoint x: 702, endPoint y: 230, distance: 22.2
click at [702, 230] on span "Duration * 7 hrs 0 mins" at bounding box center [614, 243] width 477 height 35
type input "8"
type input "3"
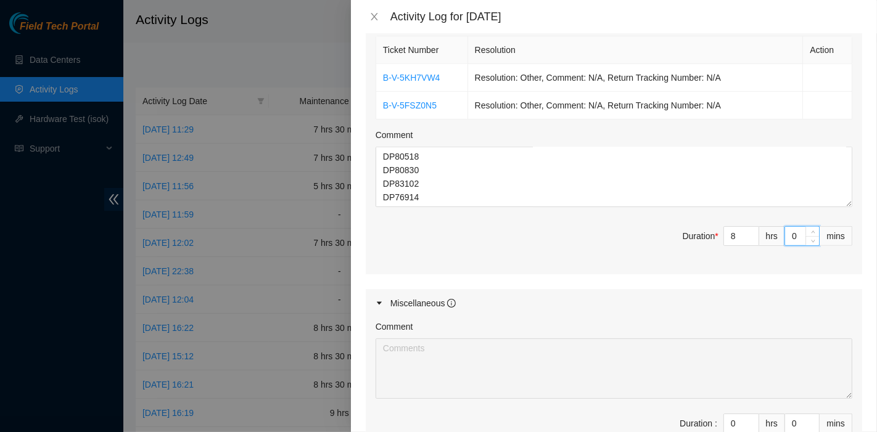
type input "3"
type input "39"
type input "3"
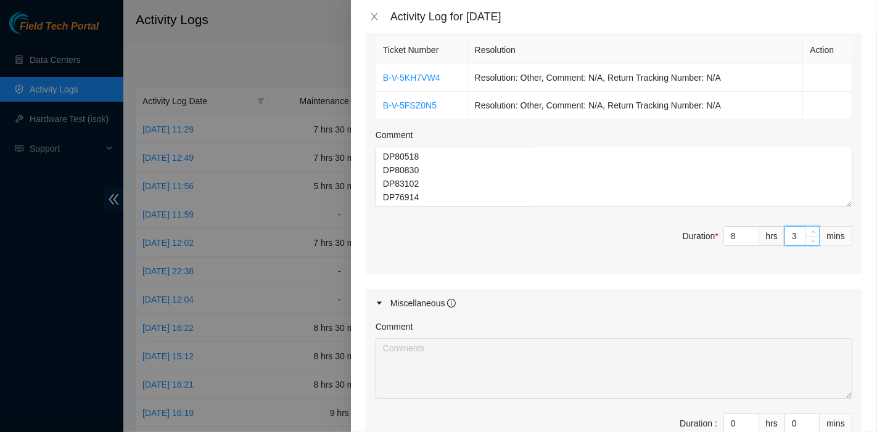
type input "30"
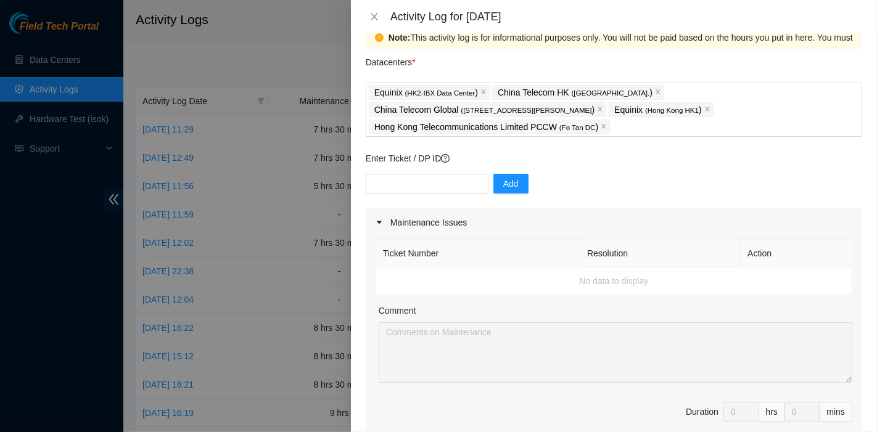
scroll to position [0, 0]
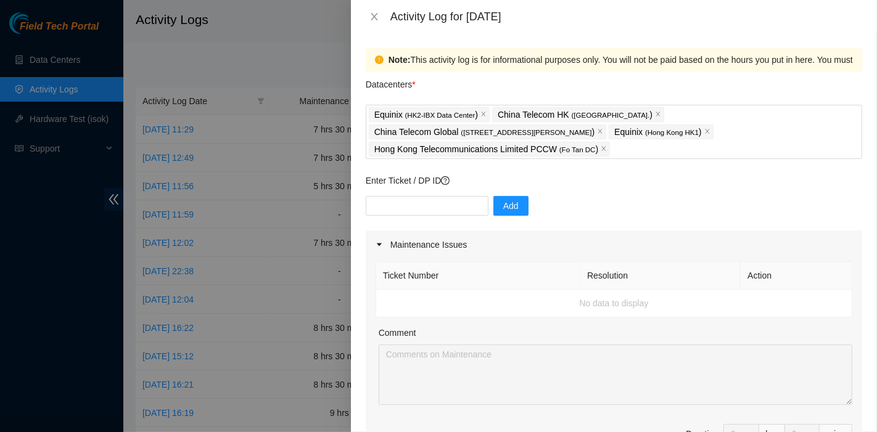
type input "30"
click at [524, 244] on div "Maintenance Issues" at bounding box center [614, 245] width 496 height 28
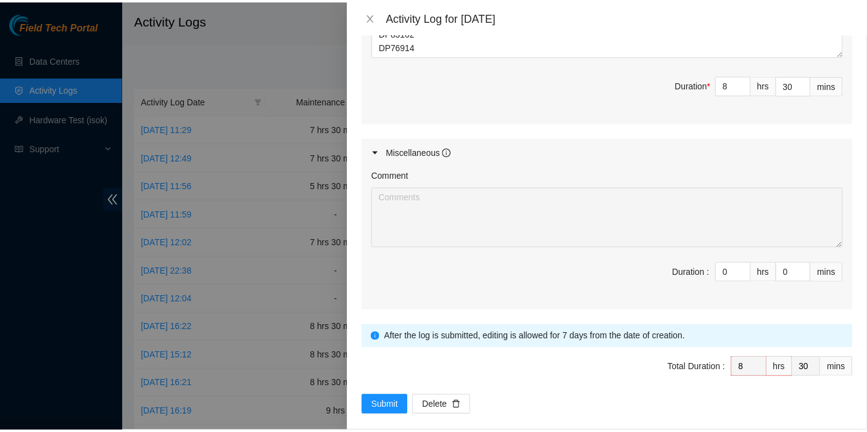
scroll to position [430, 0]
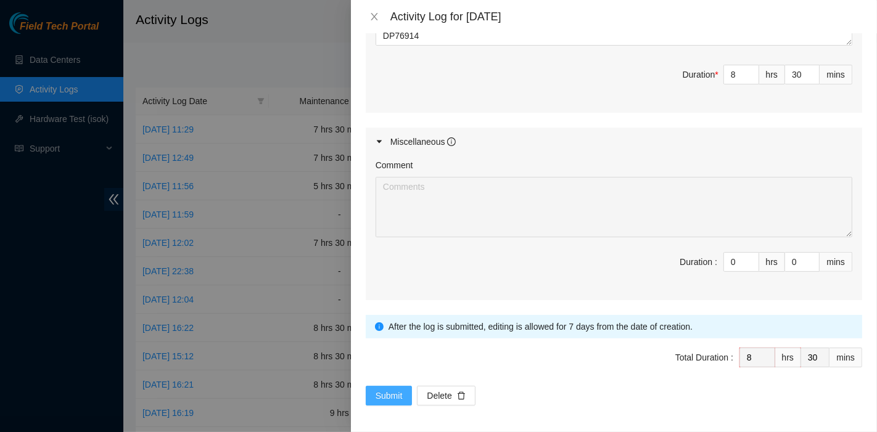
click at [395, 389] on span "Submit" at bounding box center [389, 396] width 27 height 14
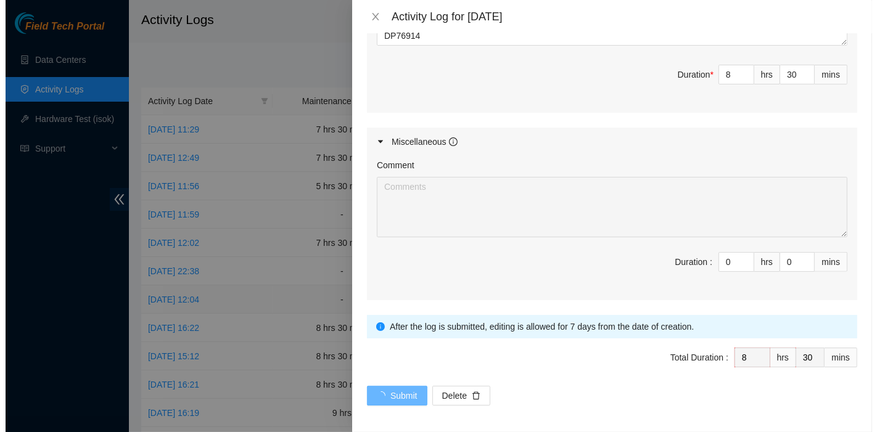
scroll to position [0, 0]
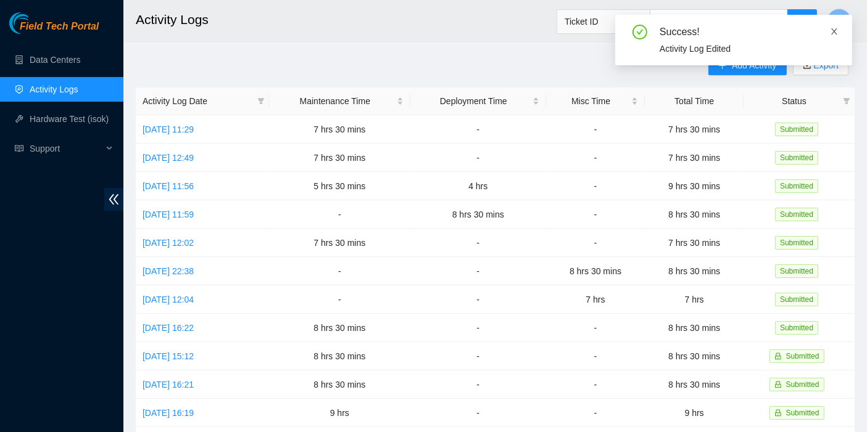
click at [835, 31] on icon "close" at bounding box center [834, 31] width 9 height 9
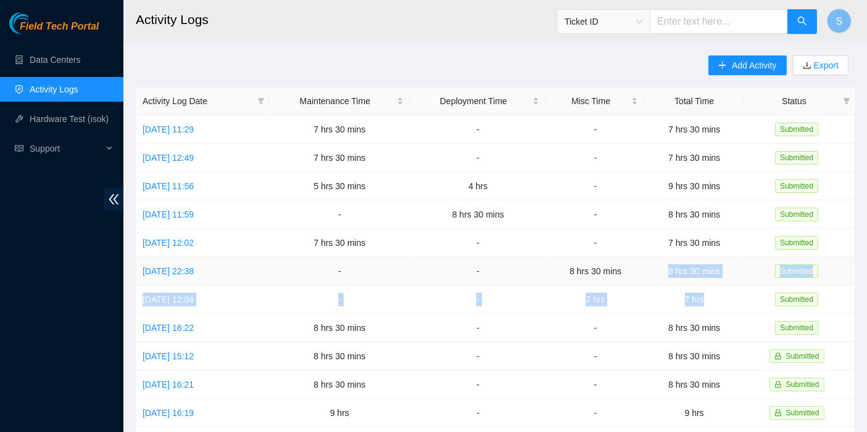
drag, startPoint x: 710, startPoint y: 296, endPoint x: 667, endPoint y: 265, distance: 53.1
click at [667, 265] on tbody "[DATE] 11:29 7 hrs 30 mins - - 7 hrs 30 mins Submitted [DATE] 12:49 7 hrs 30 mi…" at bounding box center [495, 398] width 718 height 567
click at [194, 270] on link "[DATE] 22:38" at bounding box center [167, 271] width 51 height 10
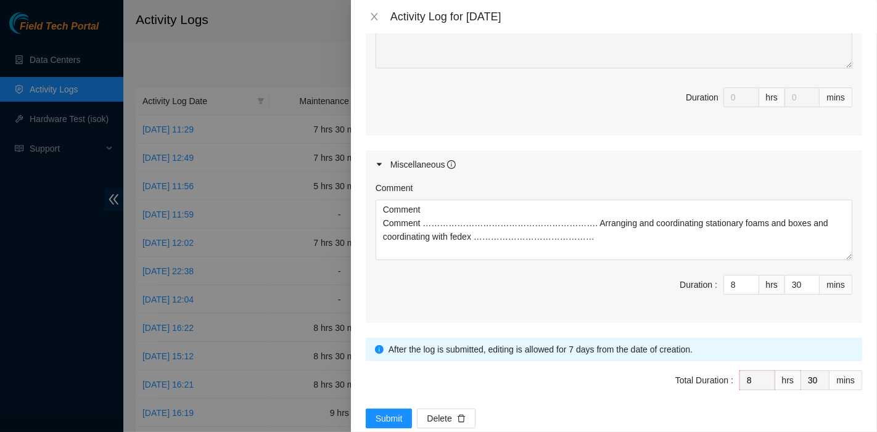
click at [377, 9] on div "Activity Log for 19-08-2025" at bounding box center [614, 16] width 526 height 33
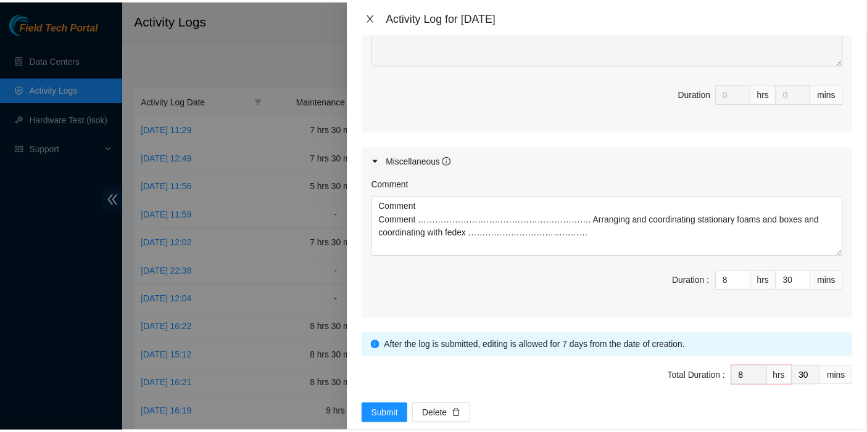
scroll to position [615, 0]
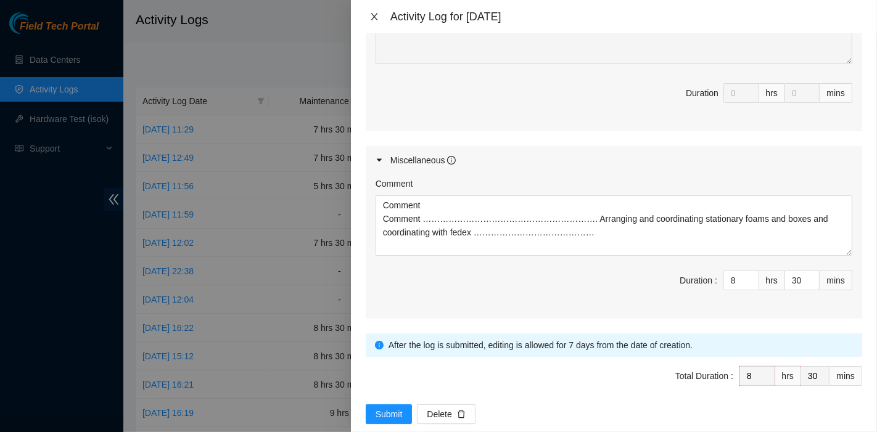
click at [378, 13] on icon "close" at bounding box center [374, 17] width 10 height 10
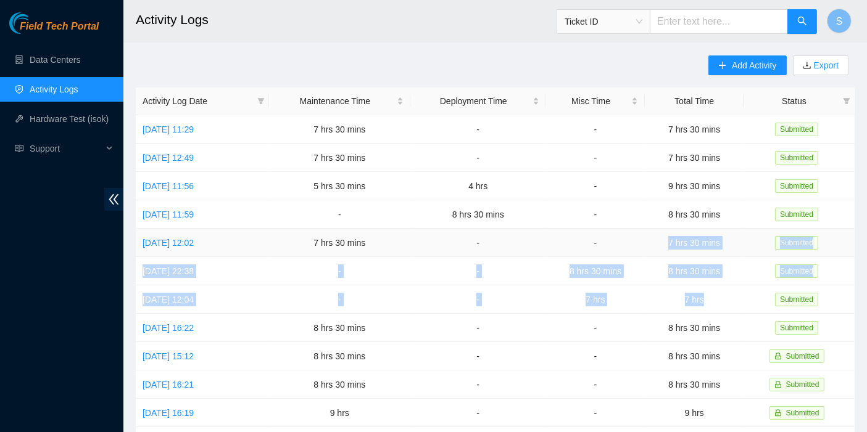
drag, startPoint x: 715, startPoint y: 300, endPoint x: 669, endPoint y: 232, distance: 82.3
click at [669, 232] on tbody "[DATE] 11:29 7 hrs 30 mins - - 7 hrs 30 mins Submitted [DATE] 12:49 7 hrs 30 mi…" at bounding box center [495, 398] width 718 height 567
drag, startPoint x: 726, startPoint y: 293, endPoint x: 661, endPoint y: 228, distance: 92.5
click at [661, 228] on tbody "[DATE] 11:29 7 hrs 30 mins - - 7 hrs 30 mins Submitted [DATE] 12:49 7 hrs 30 mi…" at bounding box center [495, 398] width 718 height 567
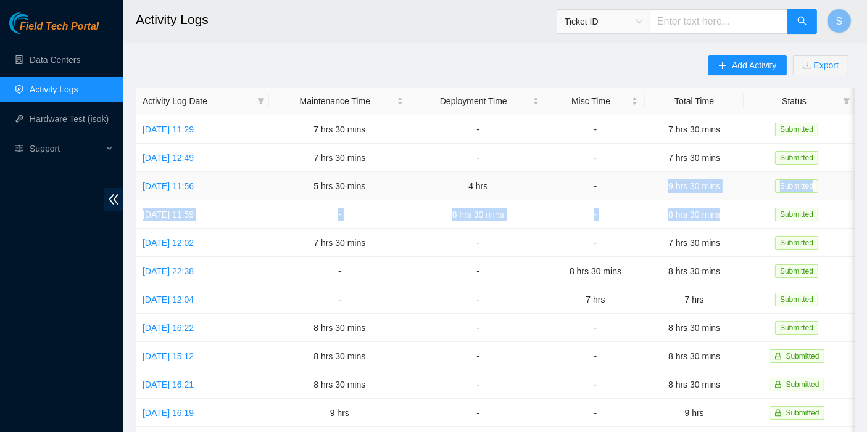
drag, startPoint x: 720, startPoint y: 207, endPoint x: 669, endPoint y: 184, distance: 56.0
click at [669, 184] on tbody "[DATE] 11:29 7 hrs 30 mins - - 7 hrs 30 mins Submitted [DATE] 12:49 7 hrs 30 mi…" at bounding box center [495, 398] width 718 height 567
click at [835, 10] on button "S" at bounding box center [838, 21] width 25 height 25
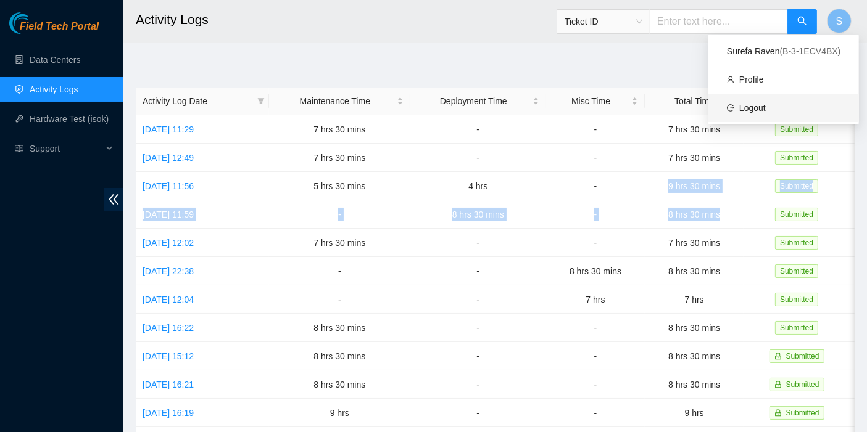
click at [765, 106] on link "Logout" at bounding box center [752, 108] width 27 height 10
